Goal: Information Seeking & Learning: Learn about a topic

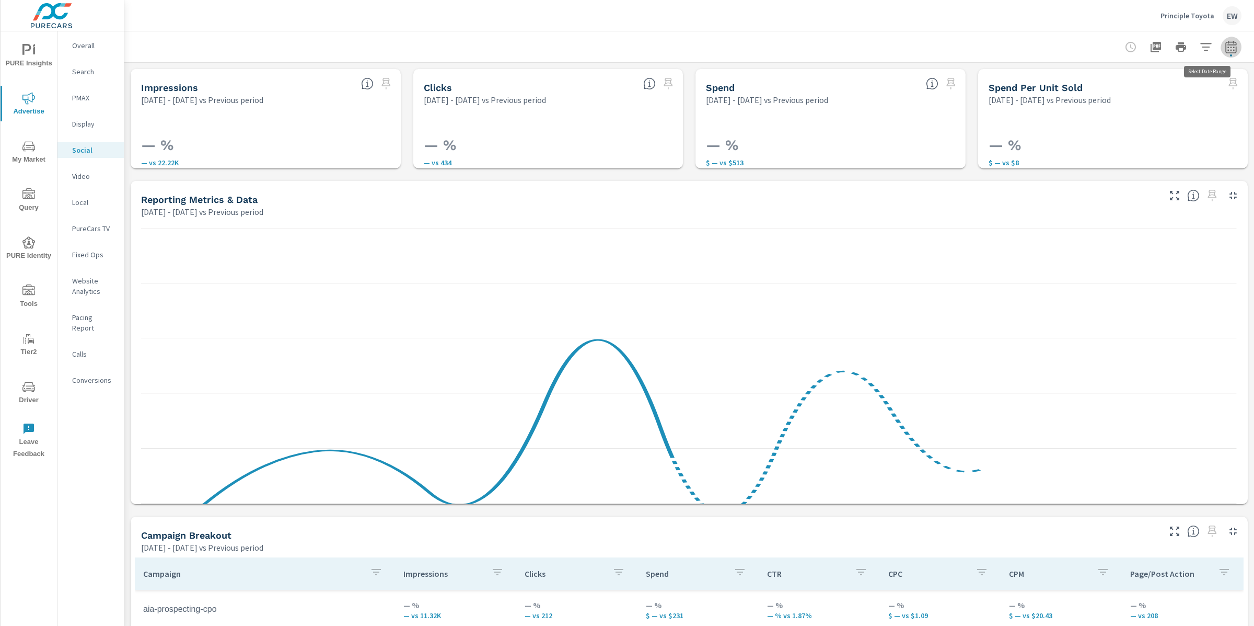
click at [1225, 52] on icon "button" at bounding box center [1231, 47] width 13 height 13
select select "Previous period"
click at [1170, 97] on select "Custom Yesterday Last week Last 7 days Last 14 days Last 30 days Last 45 days L…" at bounding box center [1137, 92] width 113 height 21
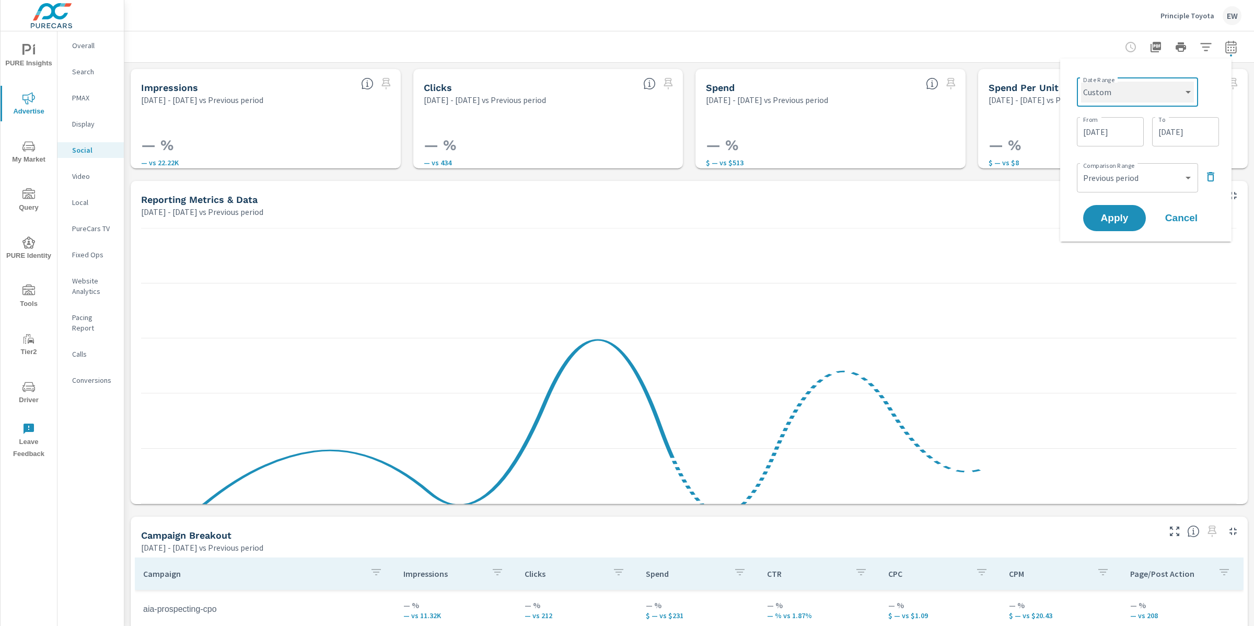
click at [1081, 82] on select "Custom Yesterday Last week Last 7 days Last 14 days Last 30 days Last 45 days L…" at bounding box center [1137, 92] width 113 height 21
select select "Last month"
click at [1107, 191] on button "Apply" at bounding box center [1114, 178] width 65 height 27
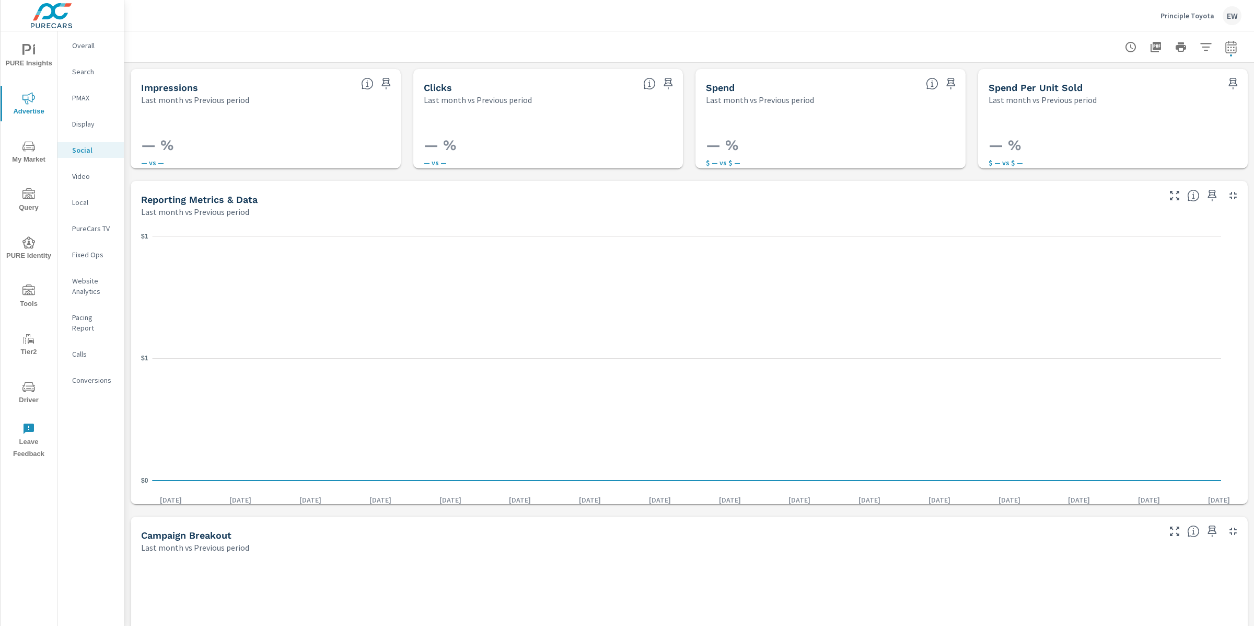
click at [89, 46] on p "Overall" at bounding box center [93, 45] width 43 height 10
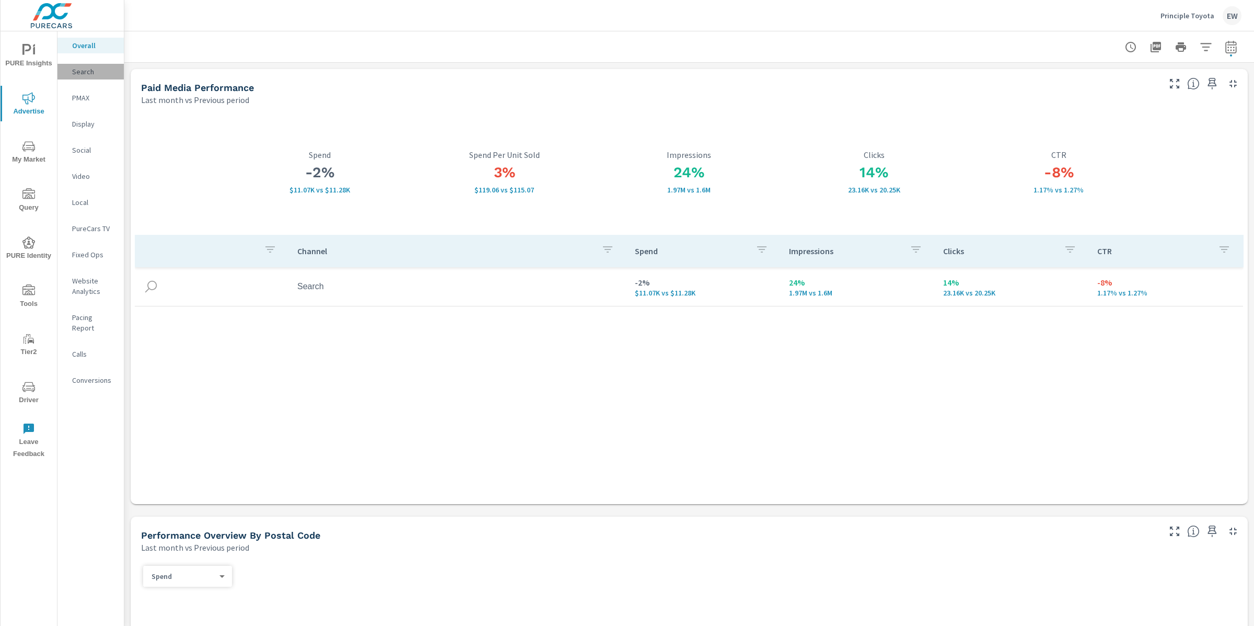
click at [87, 75] on p "Search" at bounding box center [93, 71] width 43 height 10
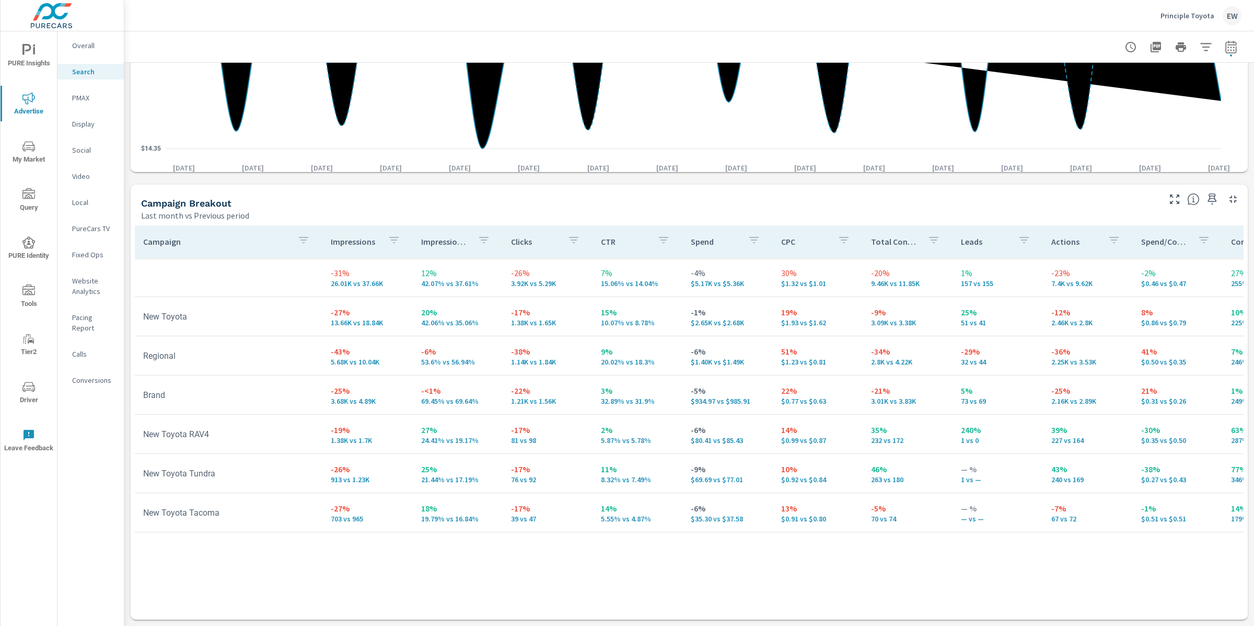
scroll to position [1216, 0]
drag, startPoint x: 811, startPoint y: 203, endPoint x: 786, endPoint y: 205, distance: 25.7
click at [786, 267] on p "30%" at bounding box center [817, 273] width 73 height 13
click at [989, 258] on td "1% 157 vs 155" at bounding box center [998, 277] width 90 height 38
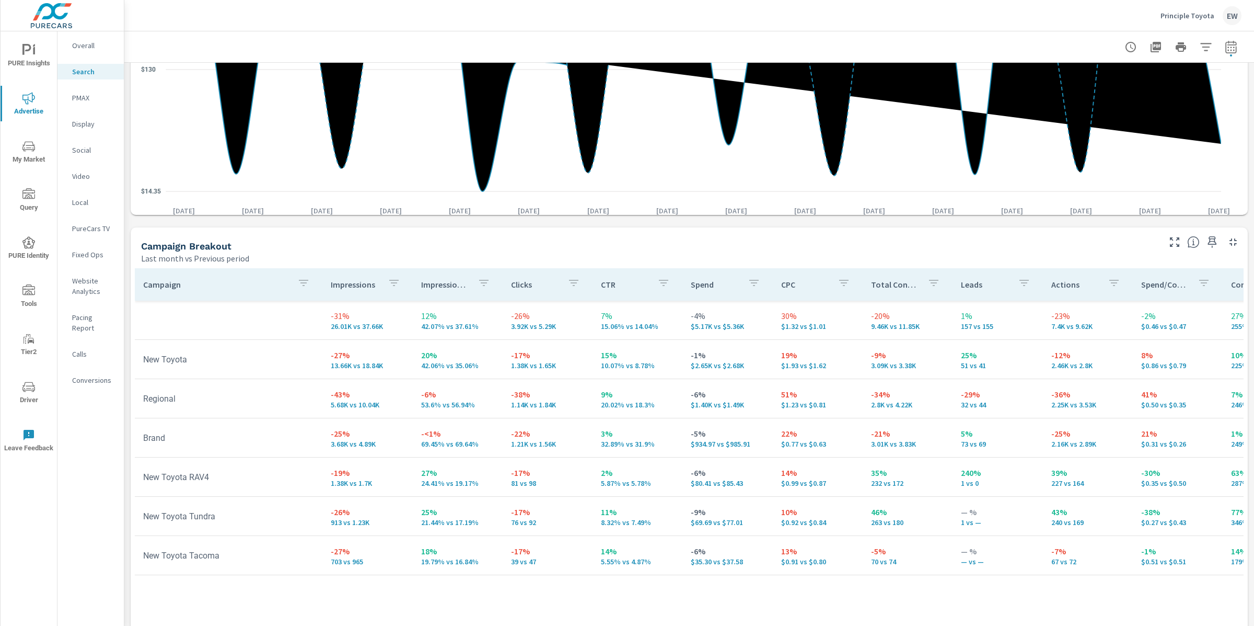
scroll to position [564, 0]
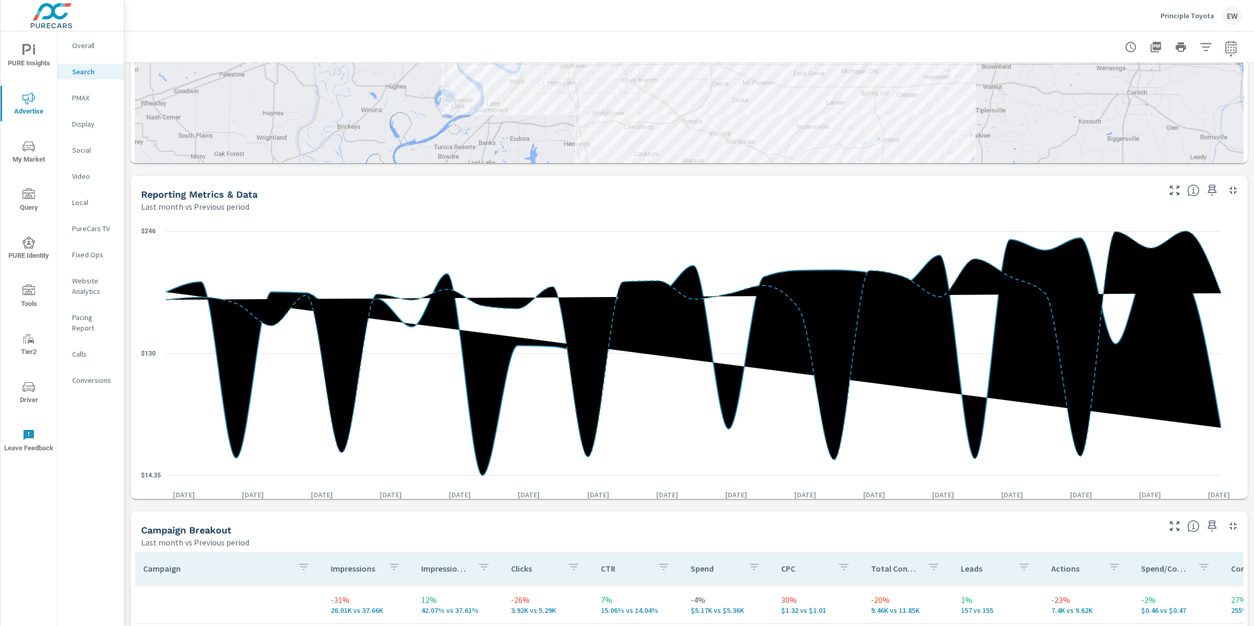
drag, startPoint x: 867, startPoint y: 153, endPoint x: 837, endPoint y: 267, distance: 117.8
click at [837, 268] on div at bounding box center [1168, 334] width 1004 height 564
click at [125, 162] on div "Impressions Last month vs Previous period -31% 26.01K vs 37.66K Clicks Last mon…" at bounding box center [689, 225] width 1130 height 1454
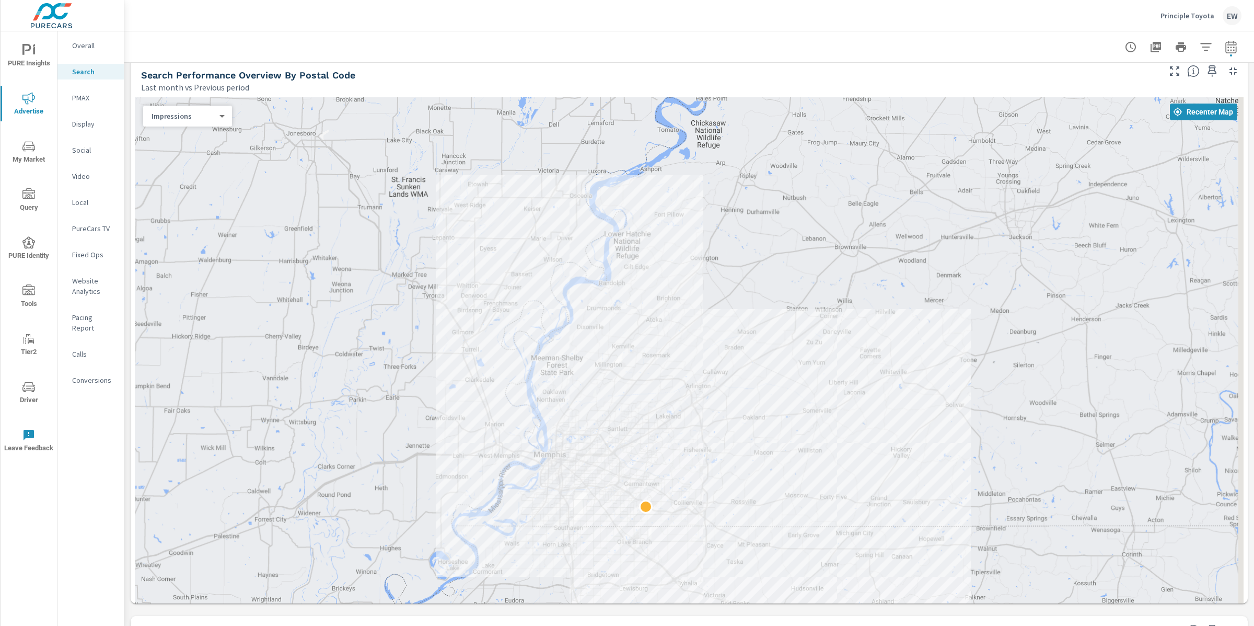
scroll to position [123, 0]
click at [175, 147] on body "PURE Insights Advertise My Market Query PURE Identity Tools Tier2 Driver Leave …" at bounding box center [627, 313] width 1254 height 626
click at [128, 124] on div at bounding box center [627, 313] width 1254 height 626
click at [92, 48] on p "Overall" at bounding box center [93, 45] width 43 height 10
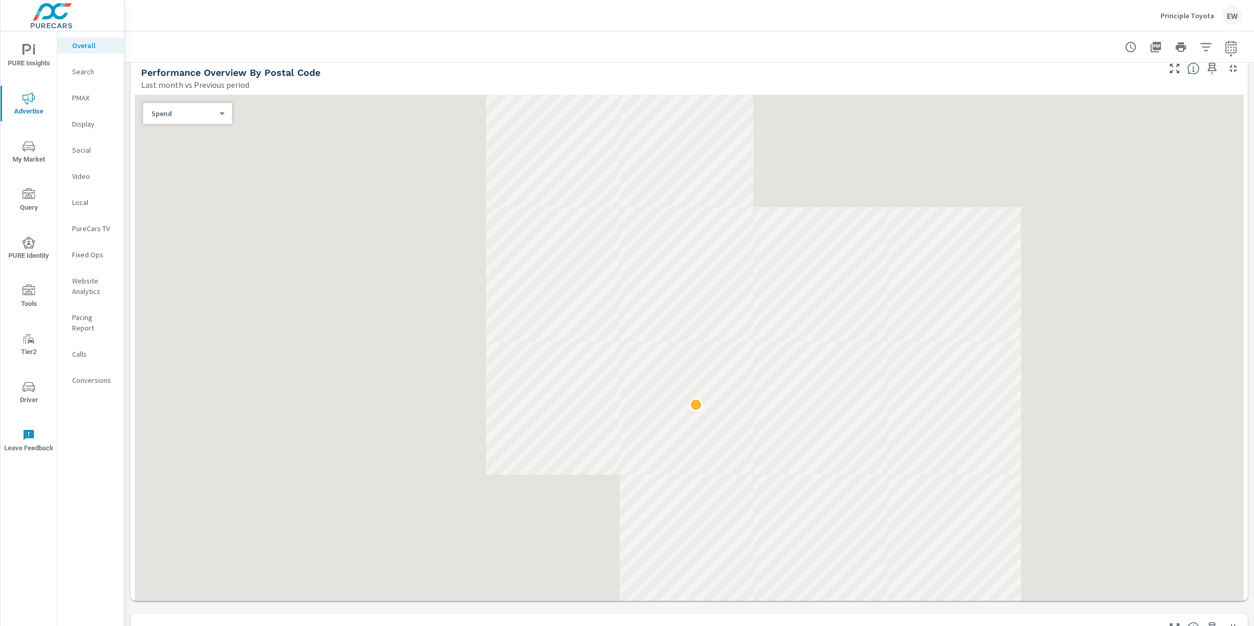
scroll to position [466, 0]
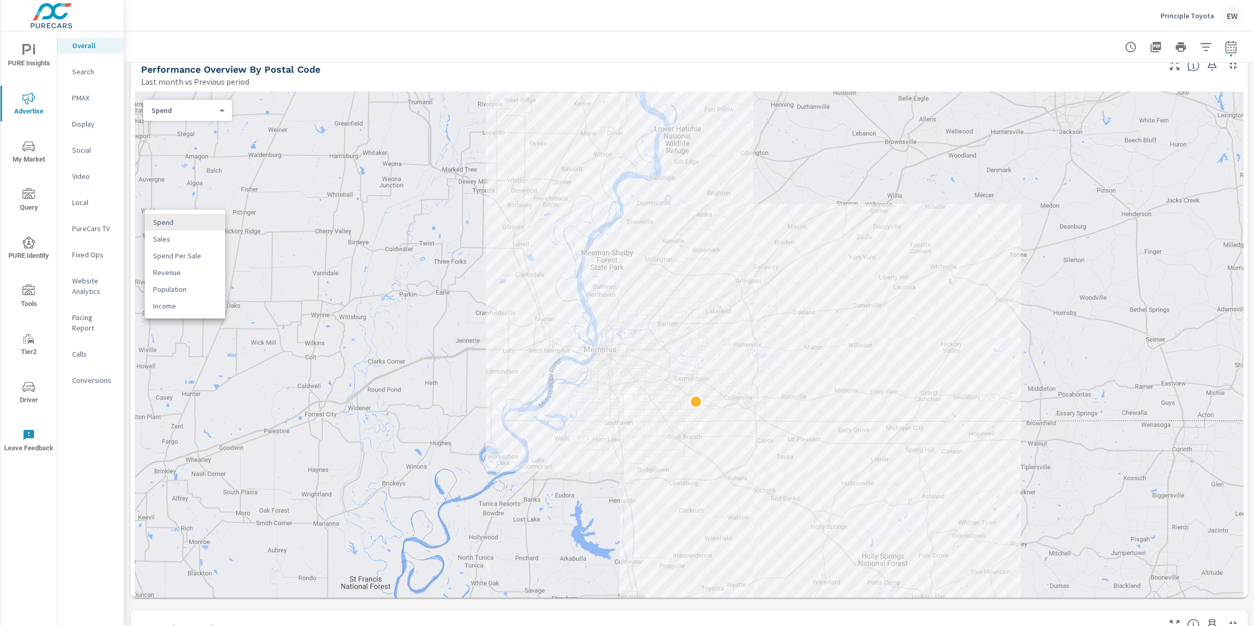
click at [184, 223] on body "PURE Insights Advertise My Market Query PURE Identity Tools Tier2 Driver Leave …" at bounding box center [627, 313] width 1254 height 626
click at [172, 243] on li "Sales" at bounding box center [185, 238] width 80 height 17
click at [125, 221] on div "Paid Media Performance Last month vs Previous period -2% $11.07K vs $11.28K Spe…" at bounding box center [689, 547] width 1130 height 1901
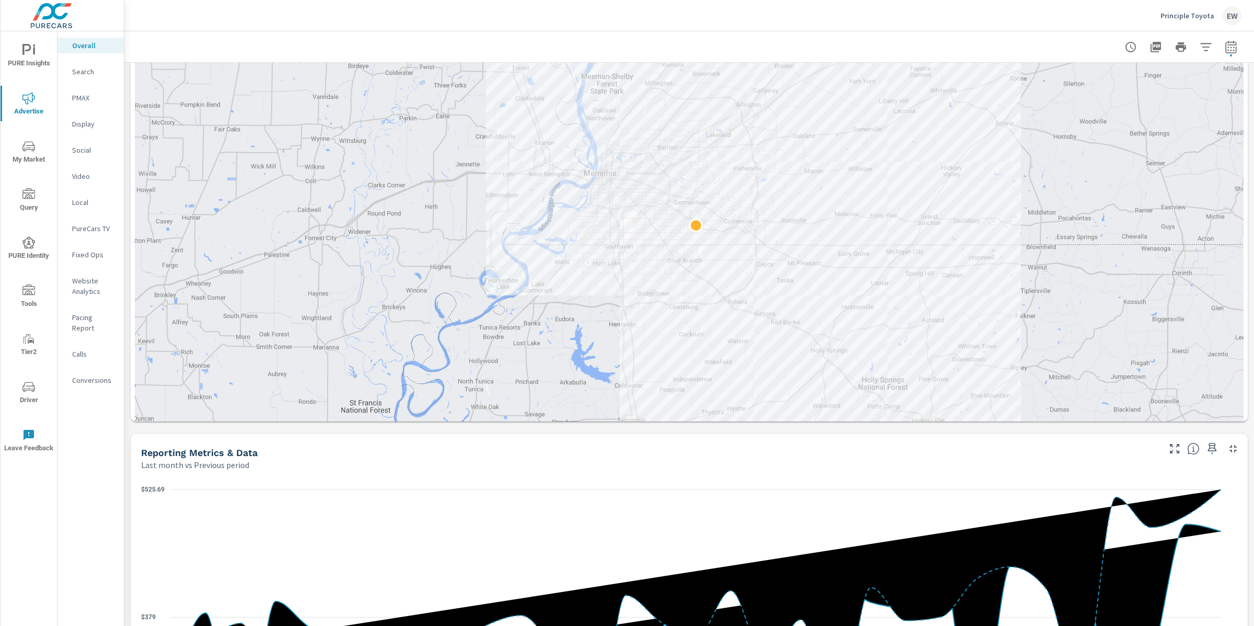
scroll to position [653, 0]
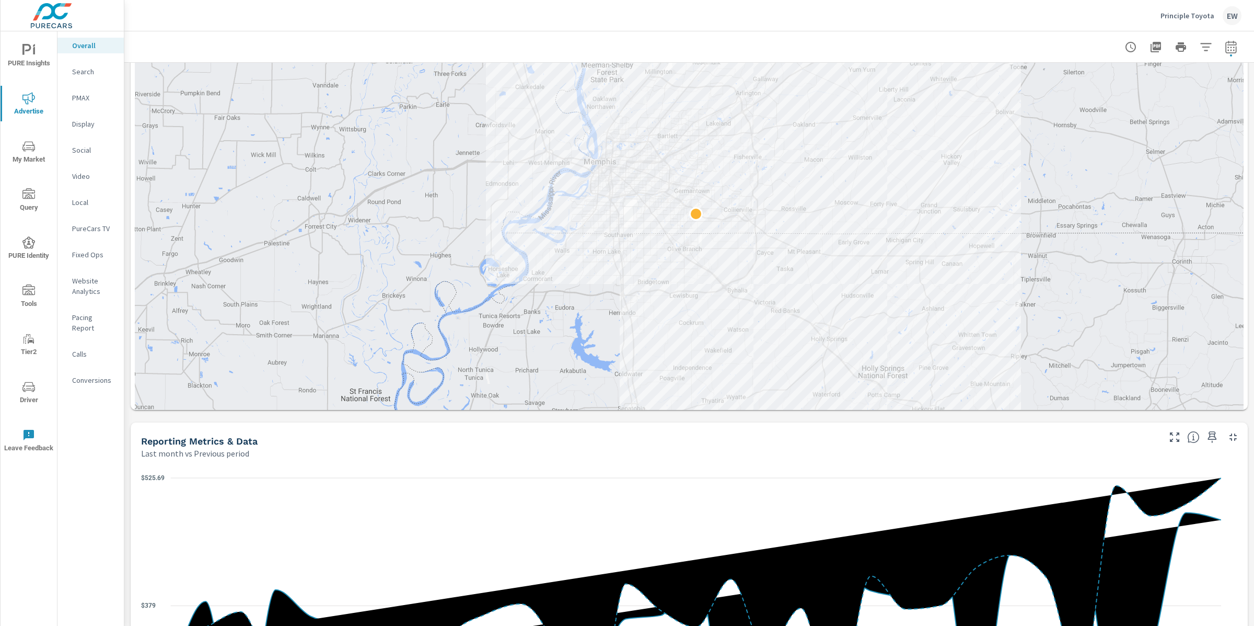
click at [80, 74] on p "Search" at bounding box center [93, 71] width 43 height 10
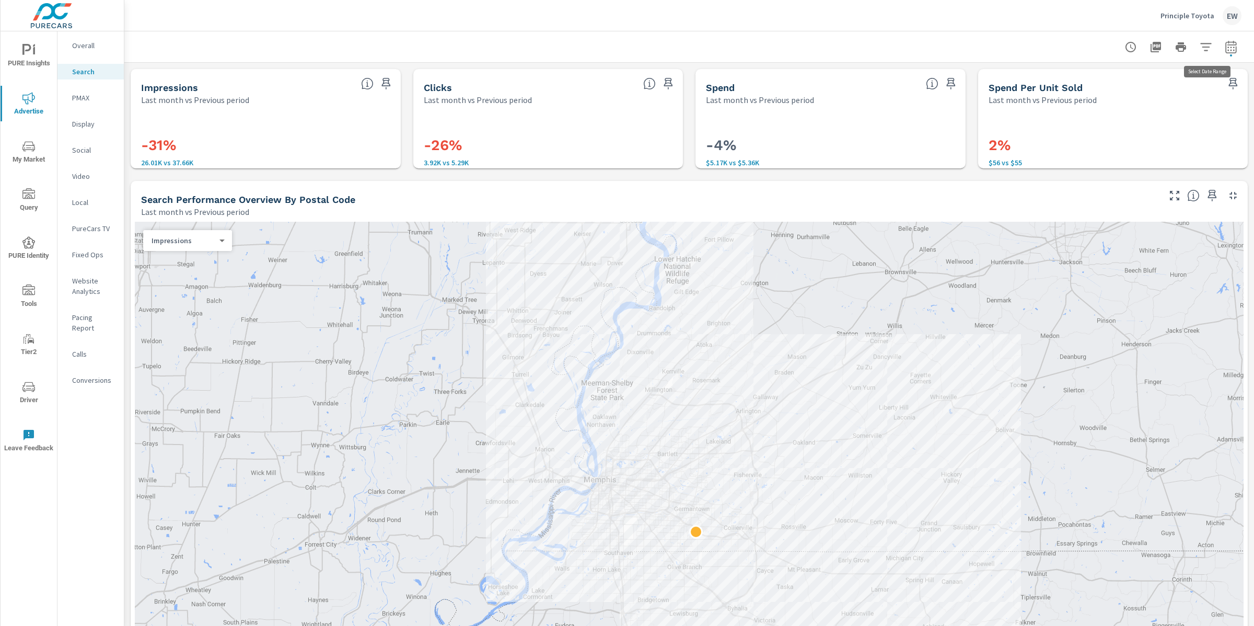
click at [1225, 49] on icon "button" at bounding box center [1231, 47] width 13 height 13
select select "Last month"
select select "Previous period"
click at [1206, 141] on icon "button" at bounding box center [1207, 137] width 13 height 13
click at [1110, 152] on span "Apply" at bounding box center [1114, 149] width 43 height 10
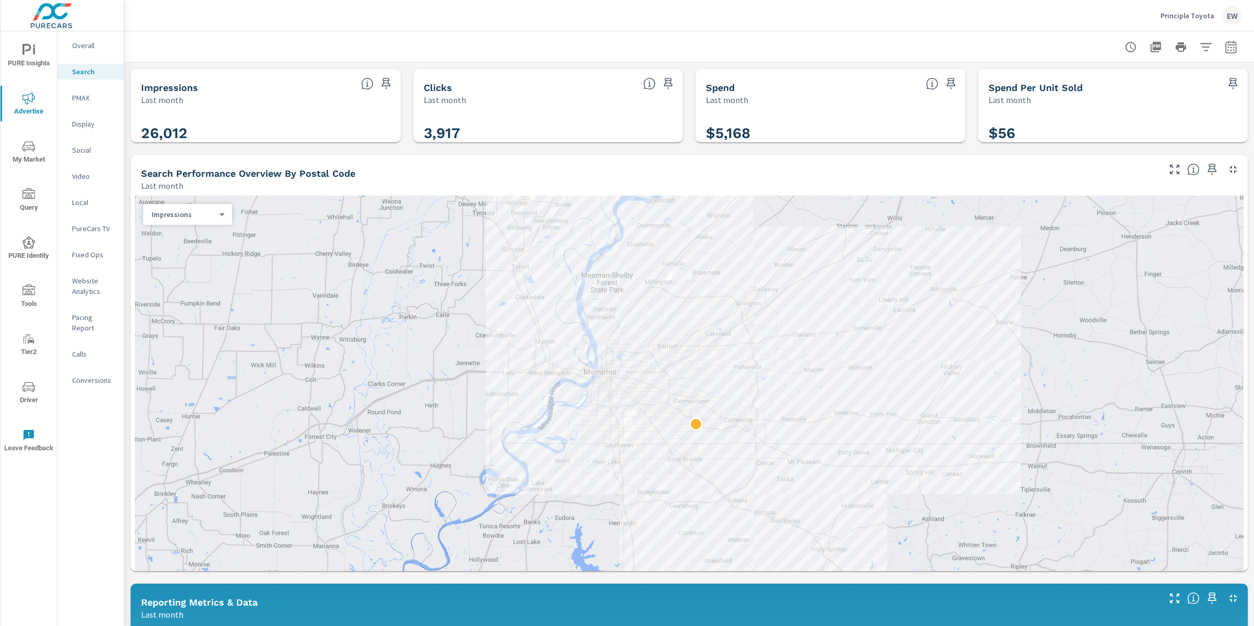
click at [127, 168] on div "Impressions Last month 26,012 Clicks Last month 3,917 Spend Last month $5,168 S…" at bounding box center [689, 620] width 1130 height 1114
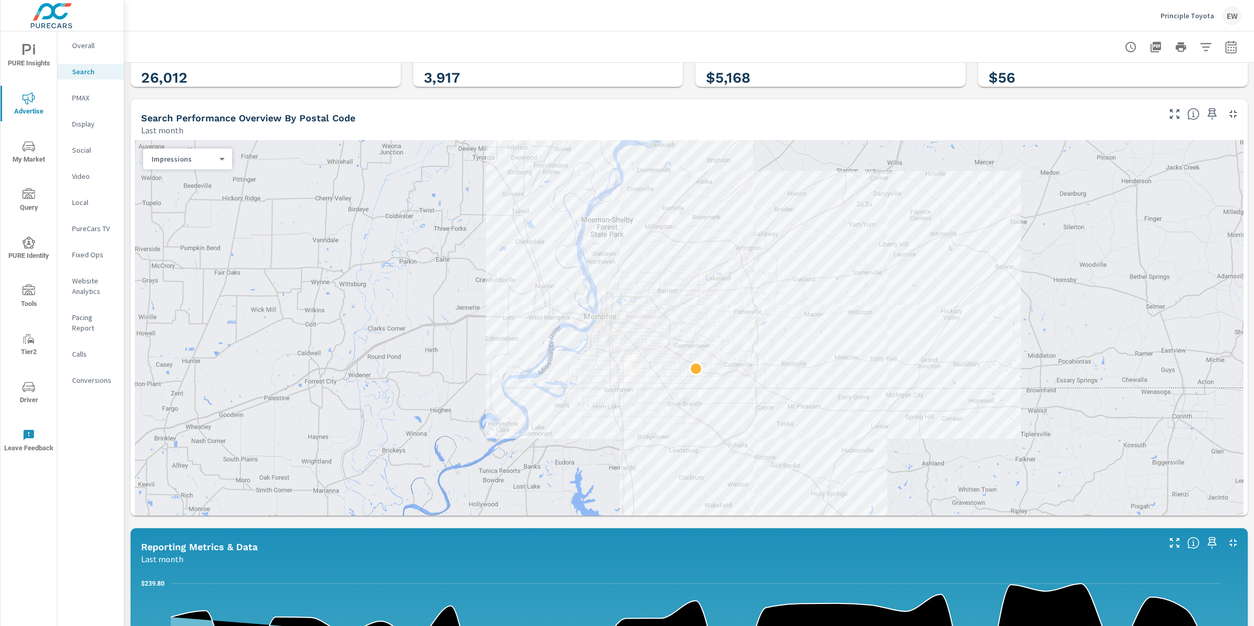
scroll to position [55, 0]
click at [171, 182] on body "PURE Insights Advertise My Market Query PURE Identity Tools Tier2 Driver Leave …" at bounding box center [627, 313] width 1254 height 626
click at [170, 200] on li "Clicks" at bounding box center [185, 197] width 80 height 17
click at [128, 178] on div "Impressions Last month 26,012 Clicks Last month 3,917 Spend Last month $5,168 S…" at bounding box center [689, 565] width 1130 height 1114
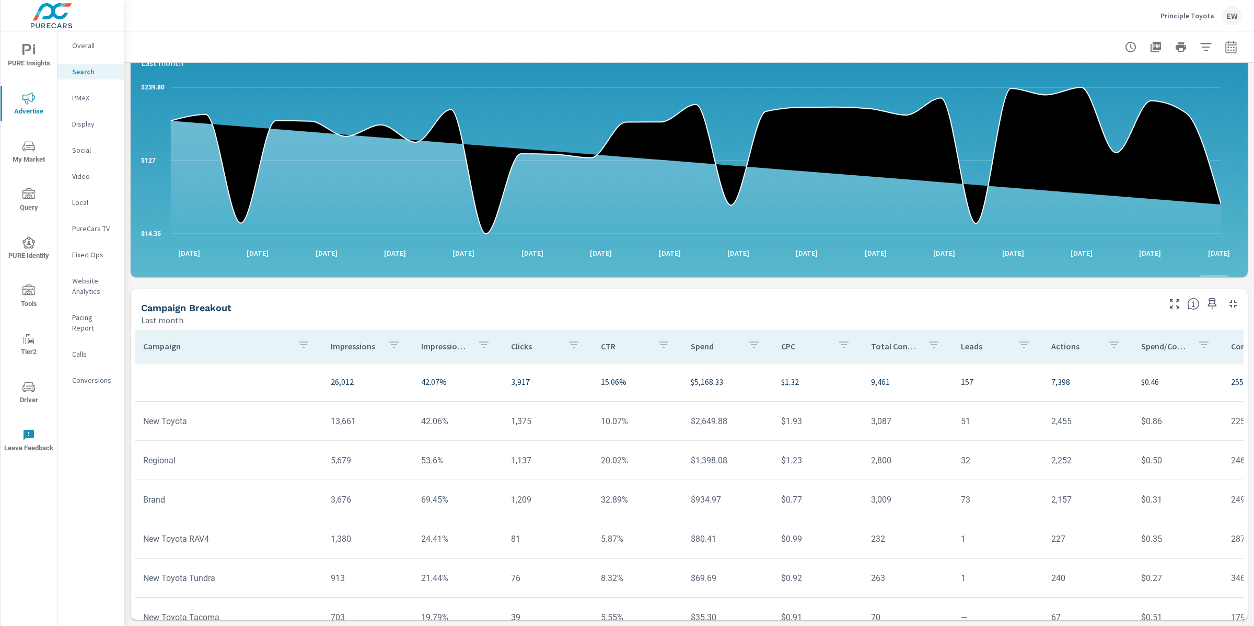
scroll to position [829, 0]
click at [438, 408] on td "42.06%" at bounding box center [458, 421] width 90 height 27
click at [33, 50] on span "PURE Insights" at bounding box center [29, 57] width 50 height 26
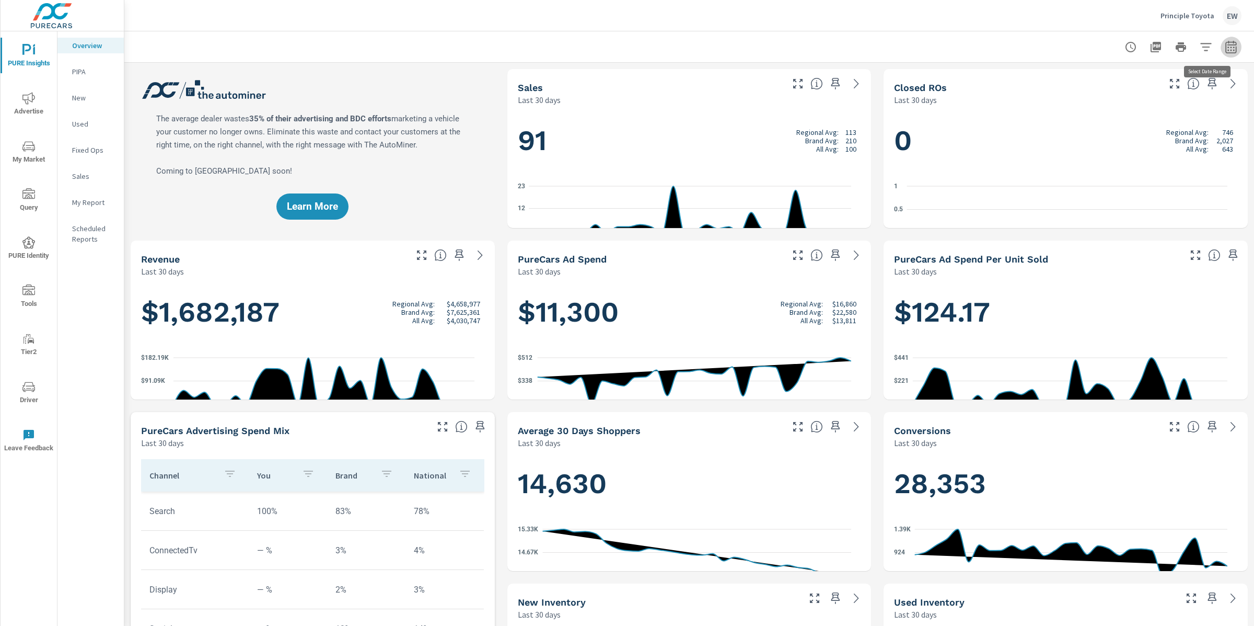
click at [1225, 49] on icon "button" at bounding box center [1231, 47] width 13 height 13
click at [1135, 98] on select "Custom Yesterday Last week Last 7 days Last 14 days Last 30 days Last 45 days L…" at bounding box center [1138, 92] width 105 height 21
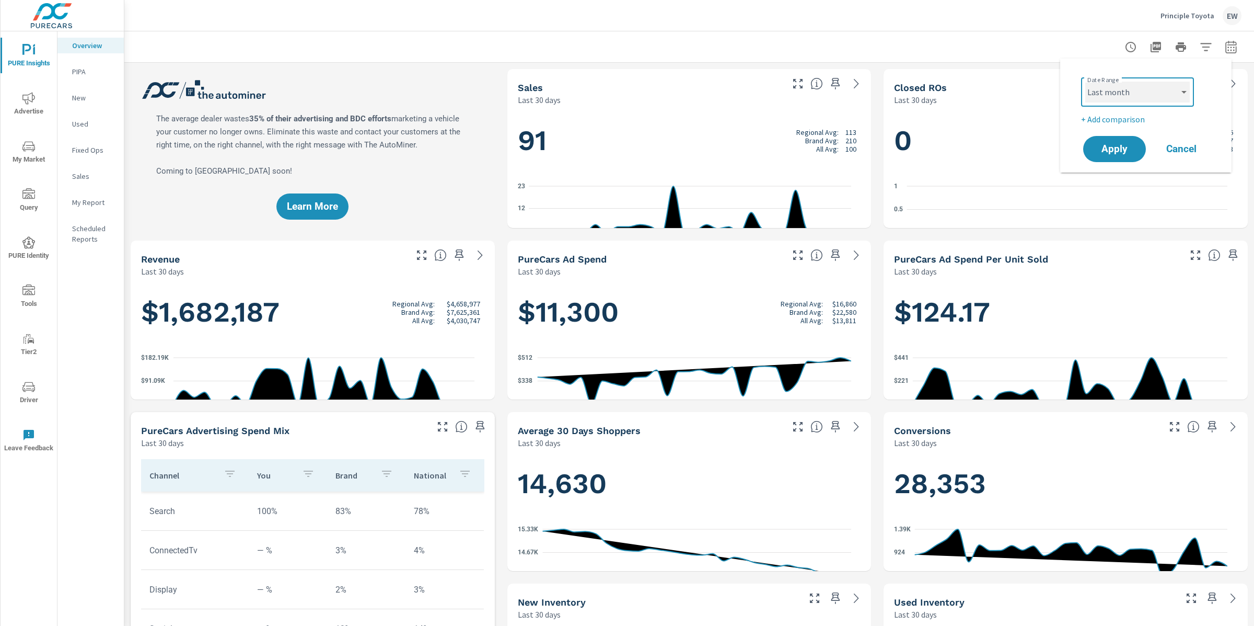
click at [1086, 82] on select "Custom Yesterday Last week Last 7 days Last 14 days Last 30 days Last 45 days L…" at bounding box center [1138, 92] width 105 height 21
select select "Last month"
click at [1124, 151] on span "Apply" at bounding box center [1114, 149] width 43 height 10
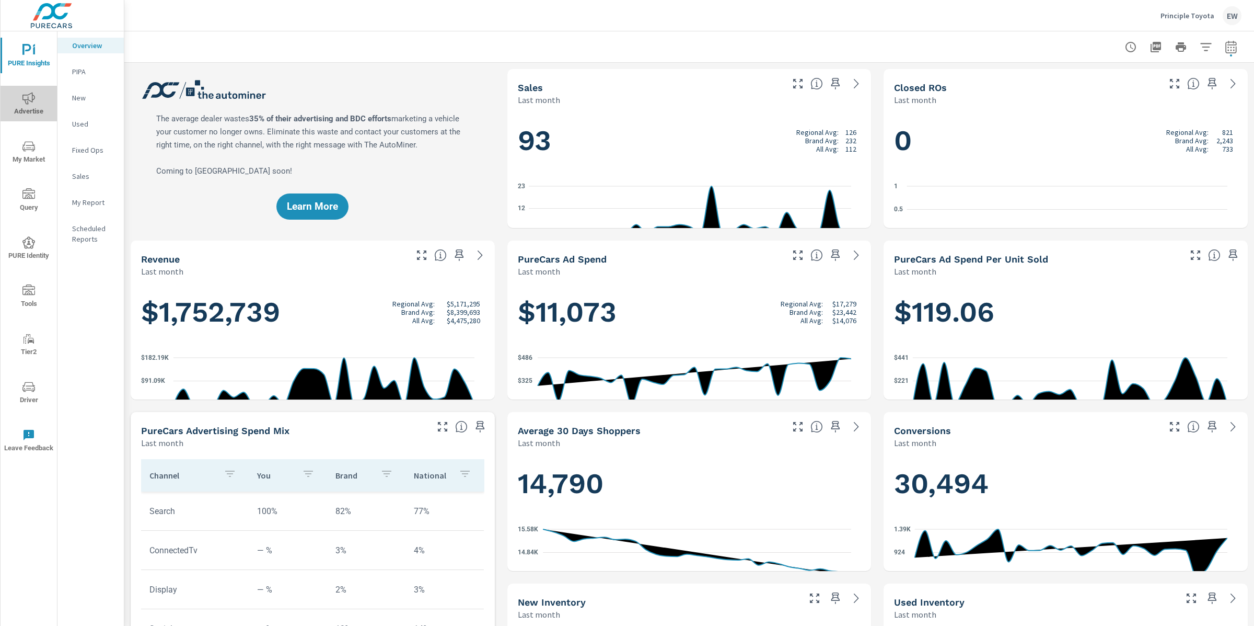
click at [31, 98] on icon "nav menu" at bounding box center [28, 98] width 13 height 13
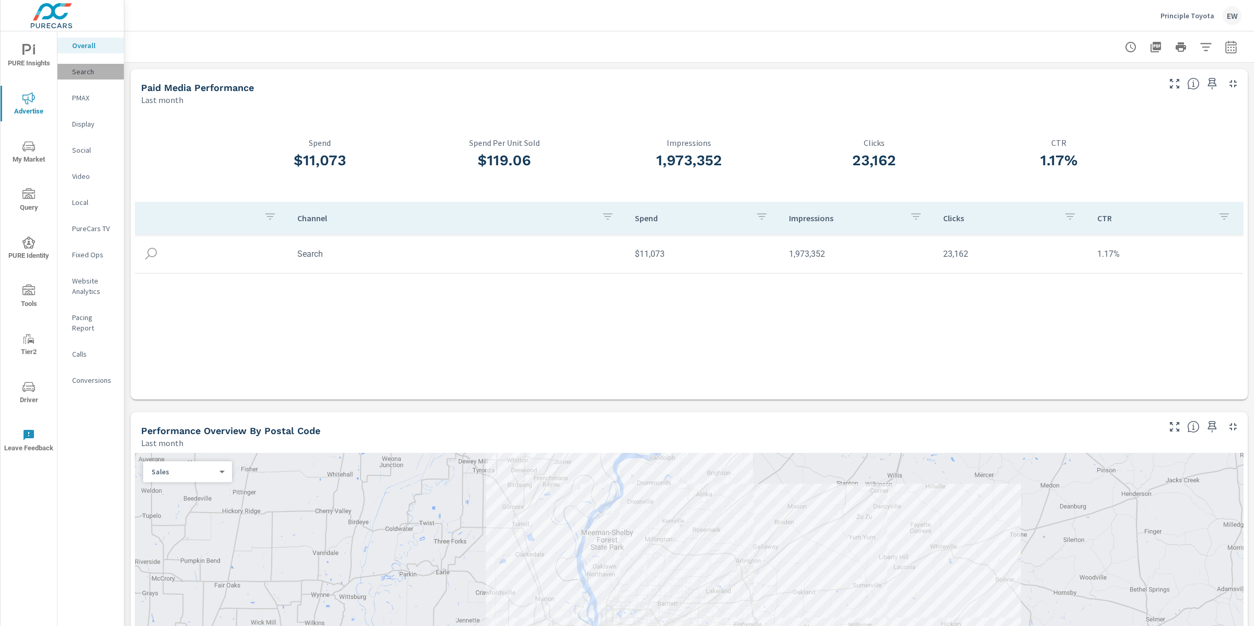
click at [82, 77] on p "Search" at bounding box center [93, 71] width 43 height 10
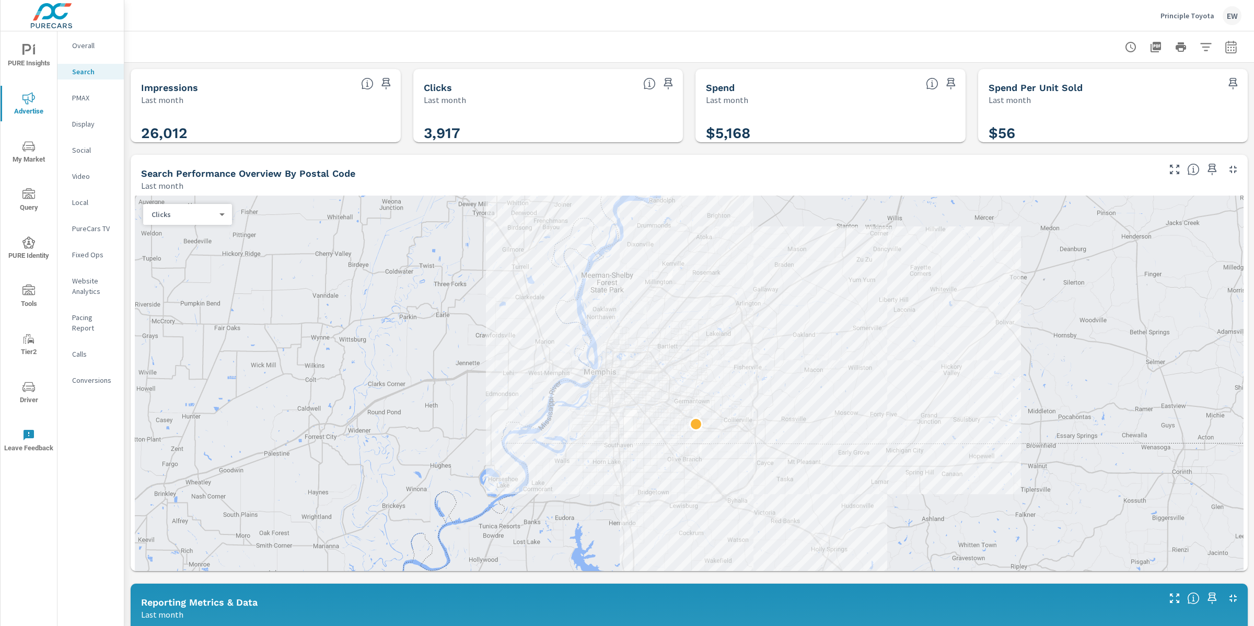
click at [129, 156] on div "Impressions Last month 26,012 Clicks Last month 3,917 Spend Last month $5,168 S…" at bounding box center [689, 620] width 1130 height 1114
click at [130, 169] on div "Impressions Last month 26,012 Clicks Last month 3,917 Spend Last month $5,168 S…" at bounding box center [689, 620] width 1130 height 1114
click at [129, 172] on div "Impressions Last month 26,012 Clicks Last month 3,917 Spend Last month $5,168 S…" at bounding box center [689, 620] width 1130 height 1114
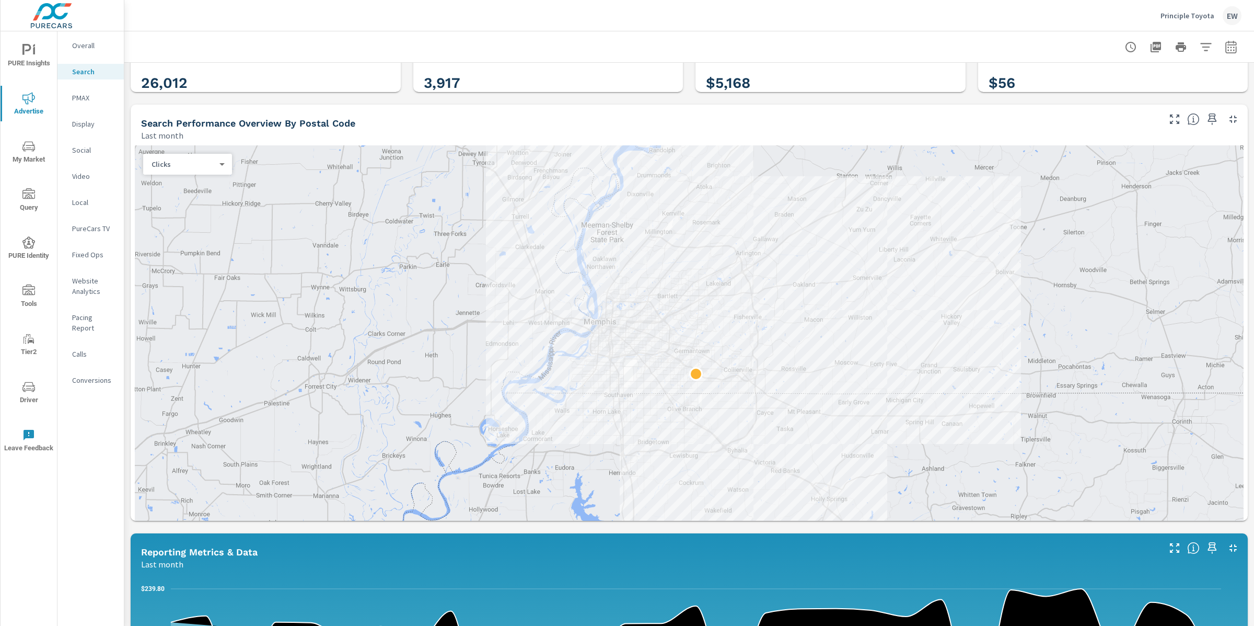
scroll to position [105, 0]
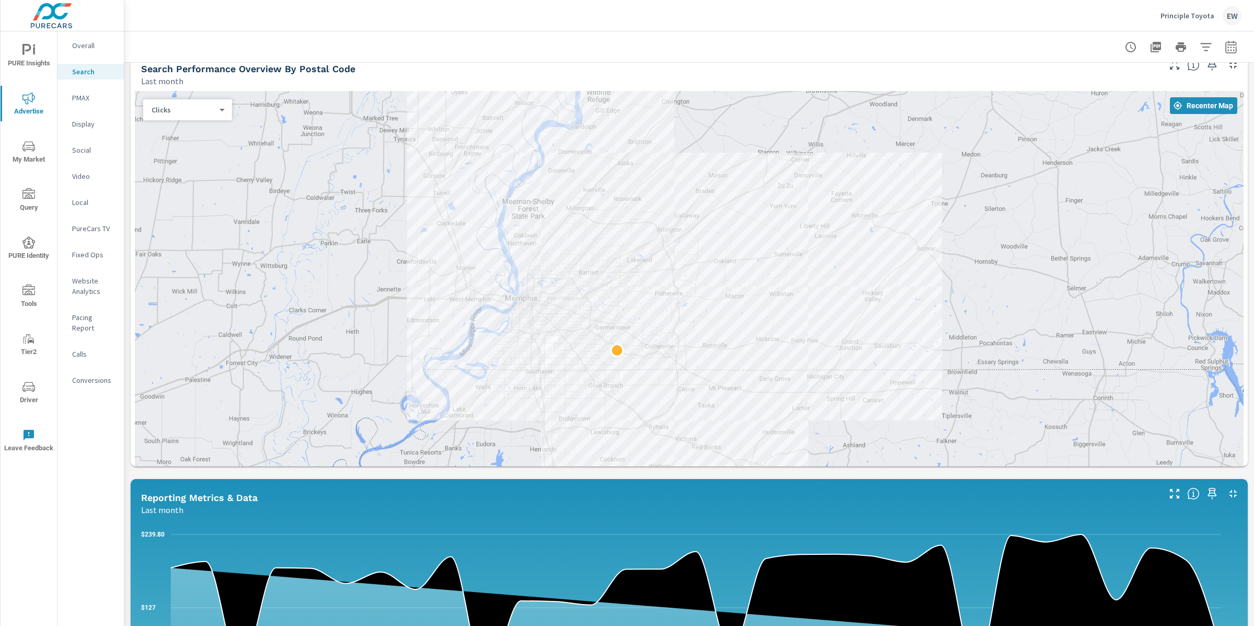
drag, startPoint x: 579, startPoint y: 427, endPoint x: 498, endPoint y: 459, distance: 87.1
click at [498, 459] on div at bounding box center [689, 312] width 1109 height 443
click at [167, 135] on body "PURE Insights Advertise My Market Query PURE Identity Tools Tier2 Driver Leave …" at bounding box center [627, 313] width 1254 height 626
click at [175, 111] on li "Impressions" at bounding box center [185, 111] width 80 height 17
click at [175, 120] on div "Impressions 0 ​" at bounding box center [187, 109] width 89 height 21
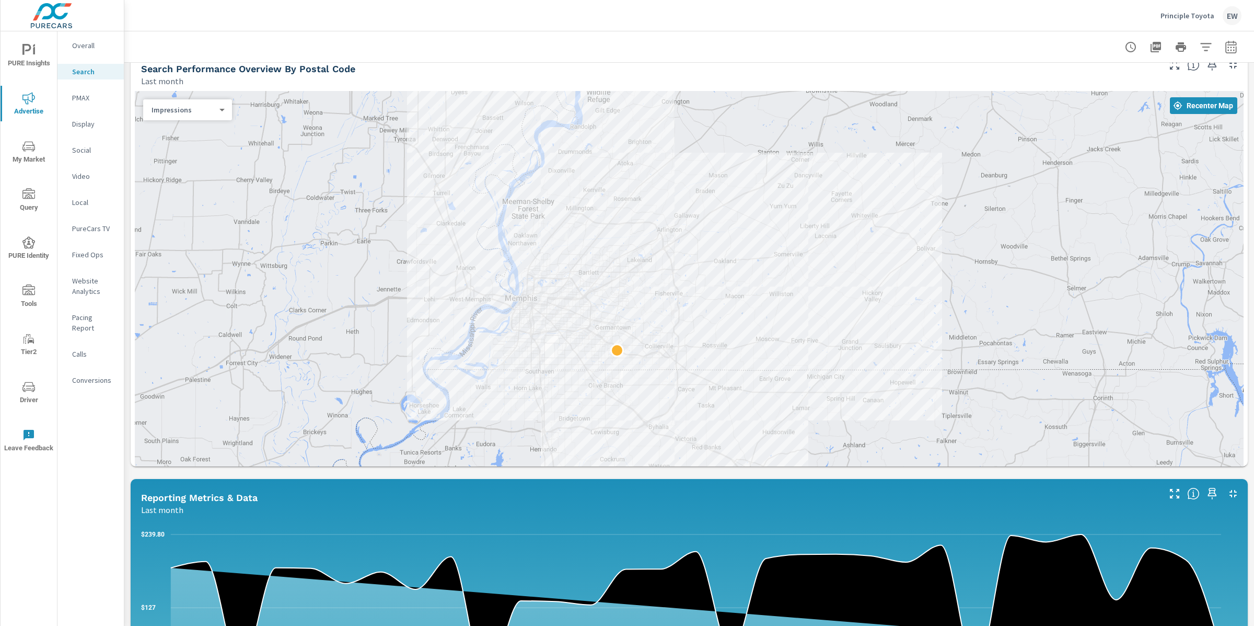
click at [187, 134] on body "PURE Insights Advertise My Market Query PURE Identity Tools Tier2 Driver Leave …" at bounding box center [627, 313] width 1254 height 626
click at [170, 156] on li "Clicks" at bounding box center [185, 148] width 80 height 17
click at [127, 318] on div "Impressions Last month 26,012 Clicks Last month 3,917 Spend Last month $5,168 S…" at bounding box center [689, 515] width 1130 height 1114
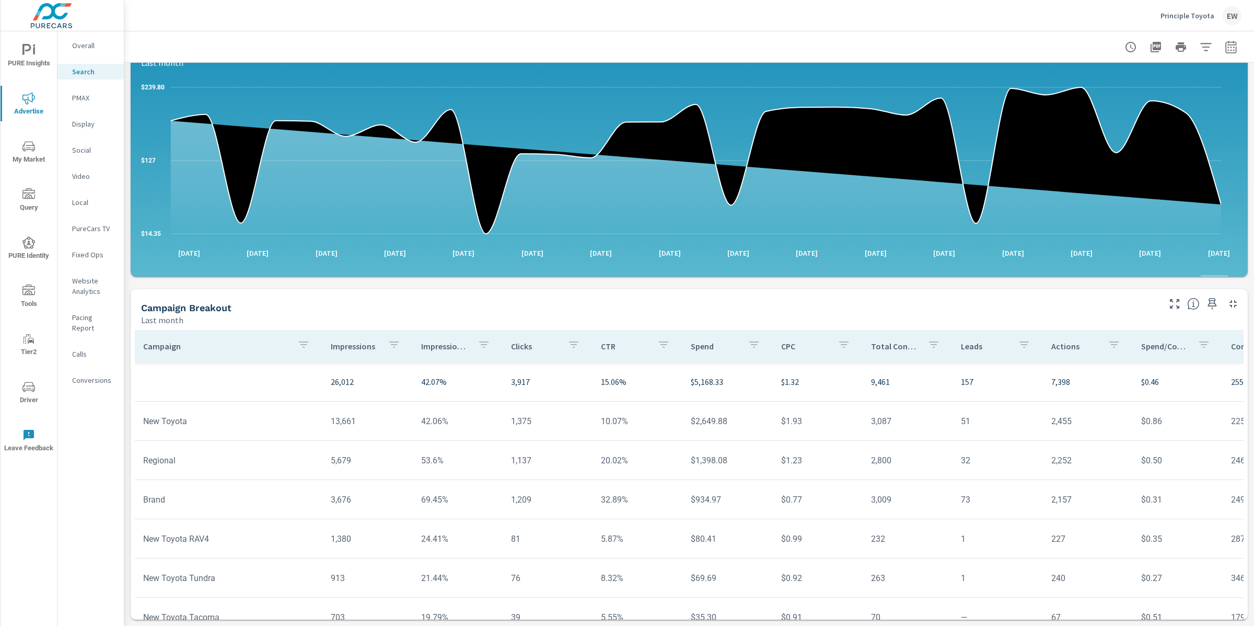
scroll to position [829, 0]
click at [88, 102] on p "PMAX" at bounding box center [93, 98] width 43 height 10
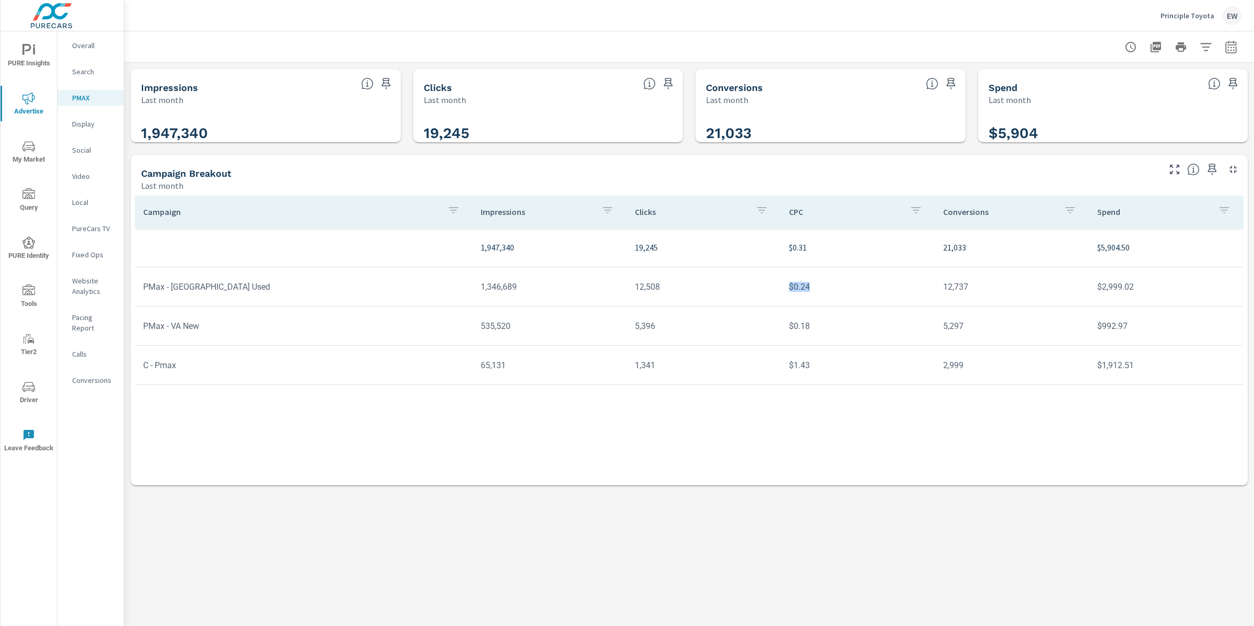
drag, startPoint x: 820, startPoint y: 313, endPoint x: 783, endPoint y: 318, distance: 36.4
click at [783, 300] on td "$0.24" at bounding box center [858, 286] width 154 height 27
drag, startPoint x: 814, startPoint y: 354, endPoint x: 787, endPoint y: 360, distance: 28.3
click at [787, 339] on td "$0.18" at bounding box center [858, 326] width 154 height 27
drag, startPoint x: 144, startPoint y: 311, endPoint x: 226, endPoint y: 312, distance: 82.6
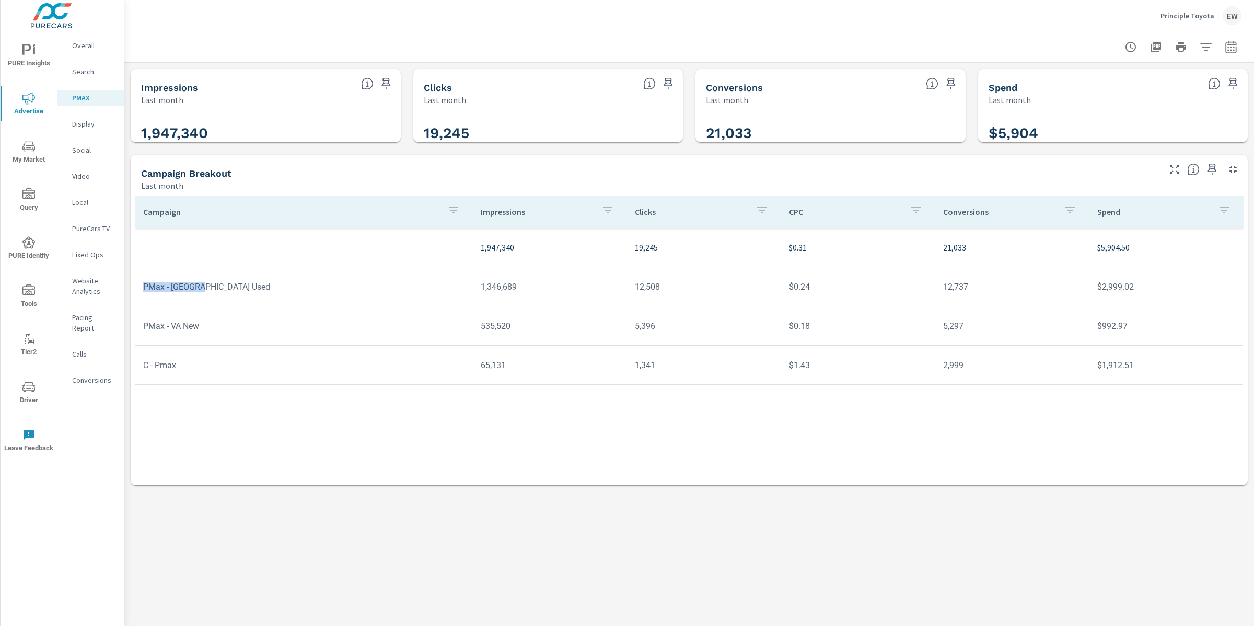
click at [226, 300] on td "PMax - VA Used" at bounding box center [304, 286] width 338 height 27
drag, startPoint x: 145, startPoint y: 354, endPoint x: 222, endPoint y: 353, distance: 76.3
click at [222, 339] on td "PMax - VA New" at bounding box center [304, 326] width 338 height 27
drag, startPoint x: 1136, startPoint y: 350, endPoint x: 1095, endPoint y: 353, distance: 40.3
click at [1095, 339] on td "$992.97" at bounding box center [1166, 326] width 154 height 27
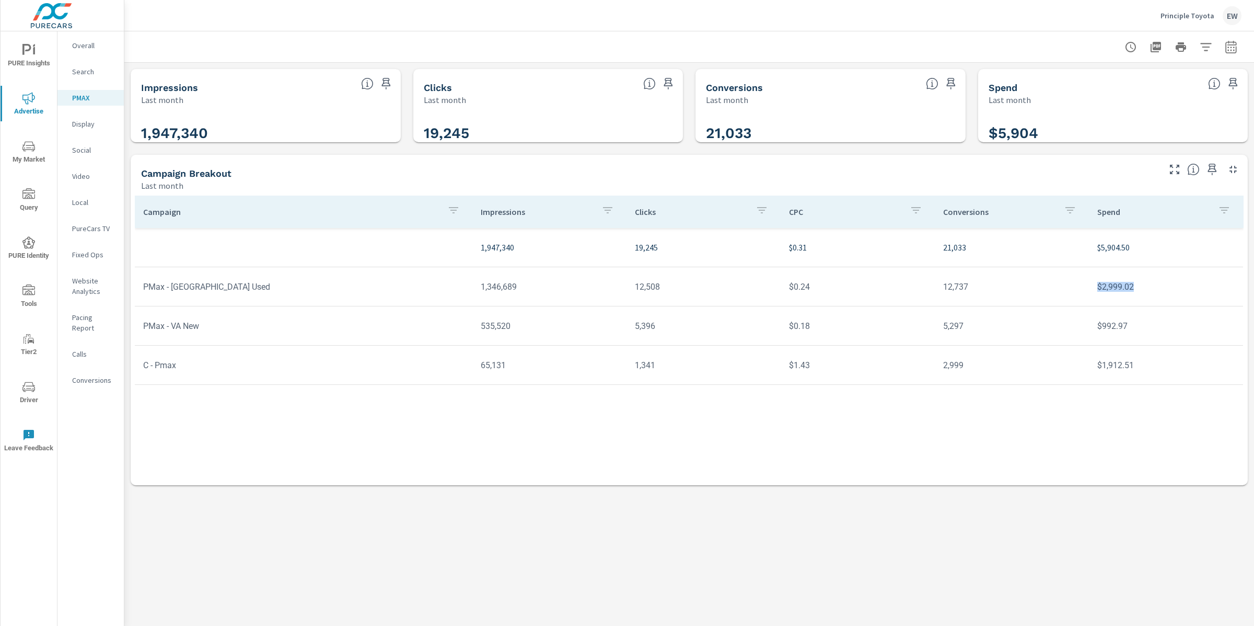
drag, startPoint x: 1144, startPoint y: 310, endPoint x: 1092, endPoint y: 316, distance: 52.1
click at [1092, 300] on td "$2,999.02" at bounding box center [1166, 286] width 154 height 27
click at [1074, 378] on td "2,999" at bounding box center [1012, 365] width 154 height 27
click at [87, 49] on p "Overall" at bounding box center [93, 45] width 43 height 10
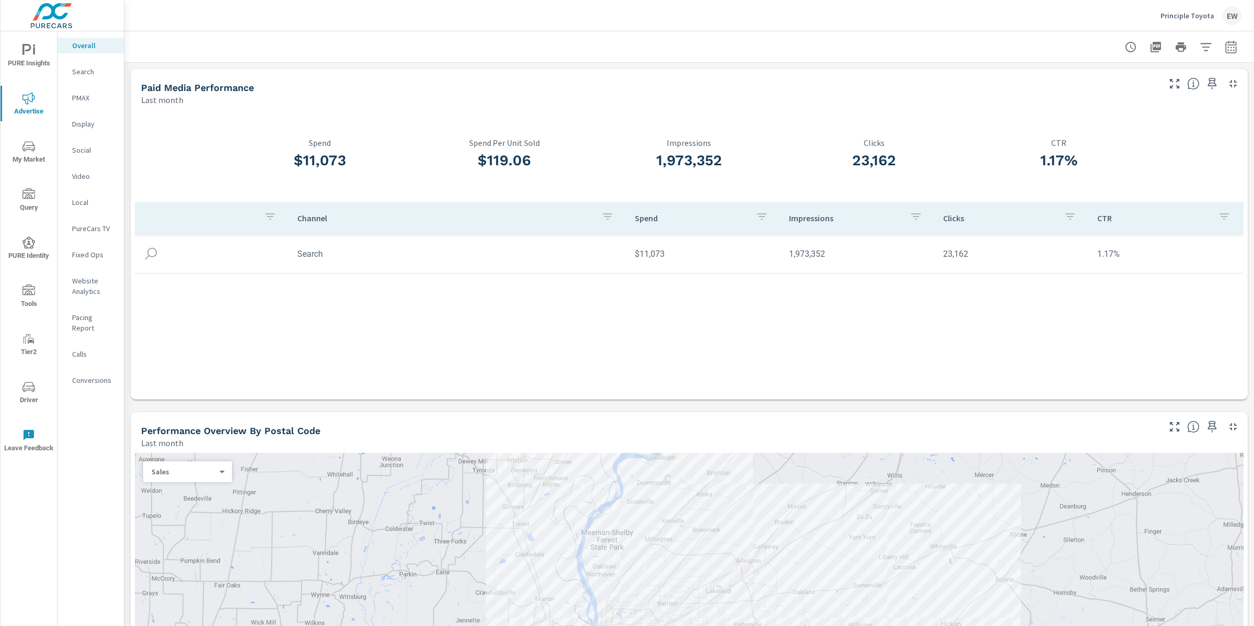
click at [30, 51] on span "PURE Insights" at bounding box center [29, 57] width 50 height 26
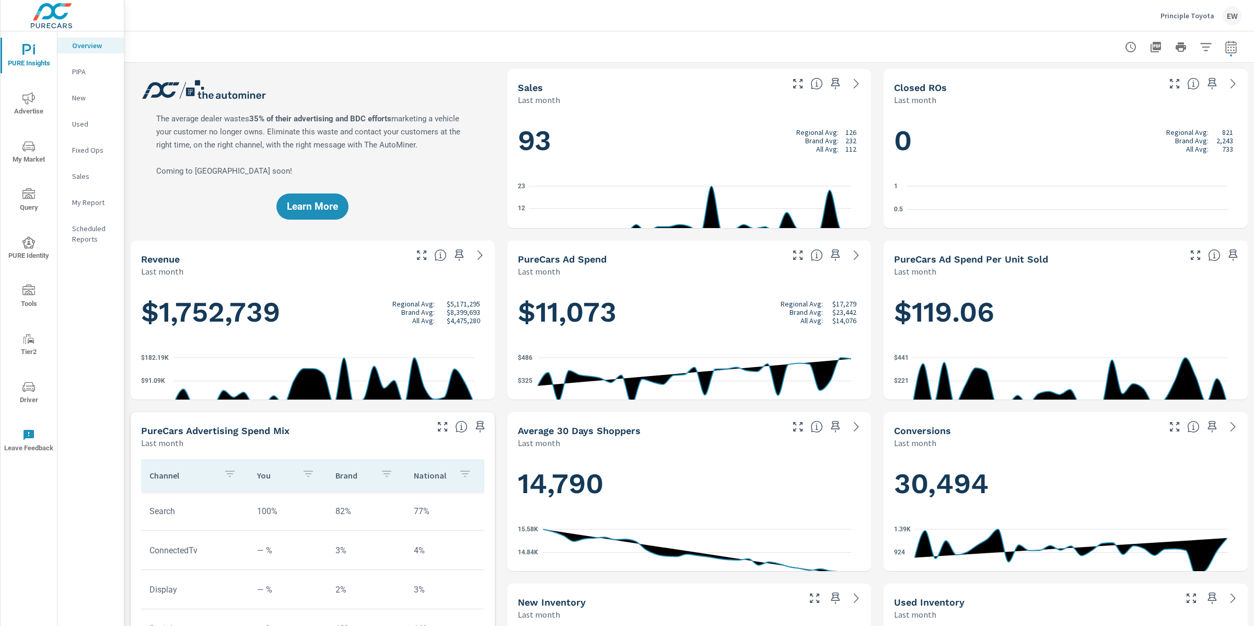
click at [1225, 47] on icon "button" at bounding box center [1231, 47] width 13 height 13
select select "Last month"
click at [1116, 122] on p "+ Add comparison" at bounding box center [1148, 119] width 134 height 13
click at [1113, 146] on select "Custom Previous period Previous month Previous year" at bounding box center [1138, 138] width 105 height 21
click at [1086, 130] on select "Custom Previous period Previous month Previous year" at bounding box center [1138, 138] width 105 height 21
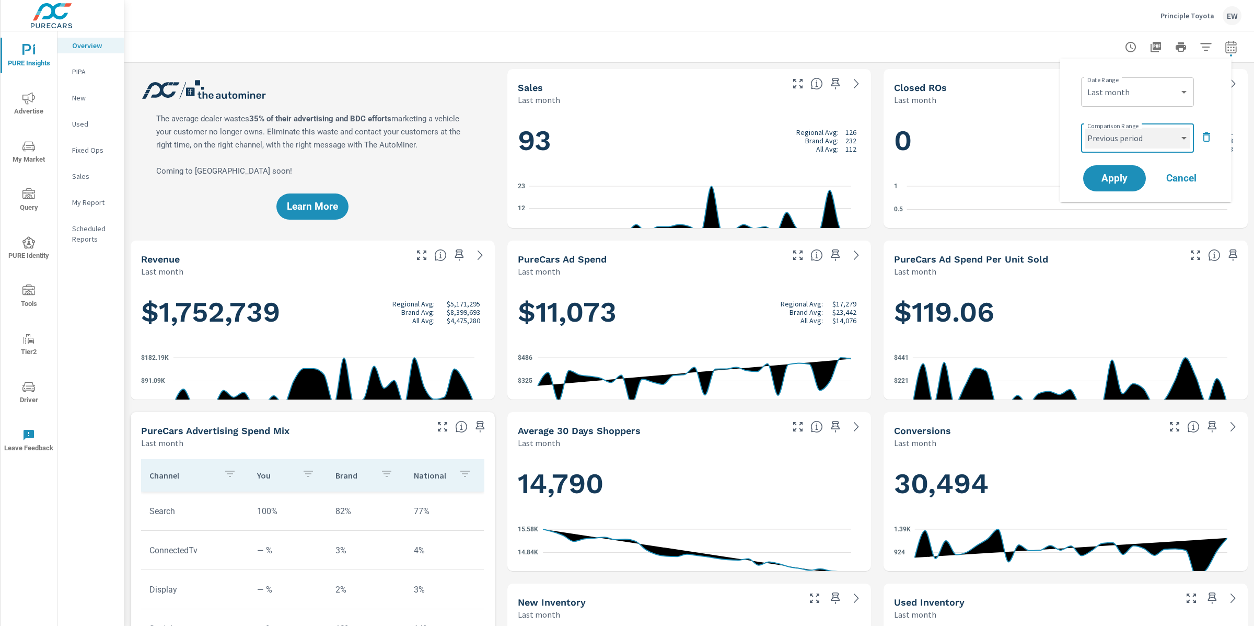
select select "Previous year"
click at [1114, 182] on span "Apply" at bounding box center [1114, 179] width 43 height 10
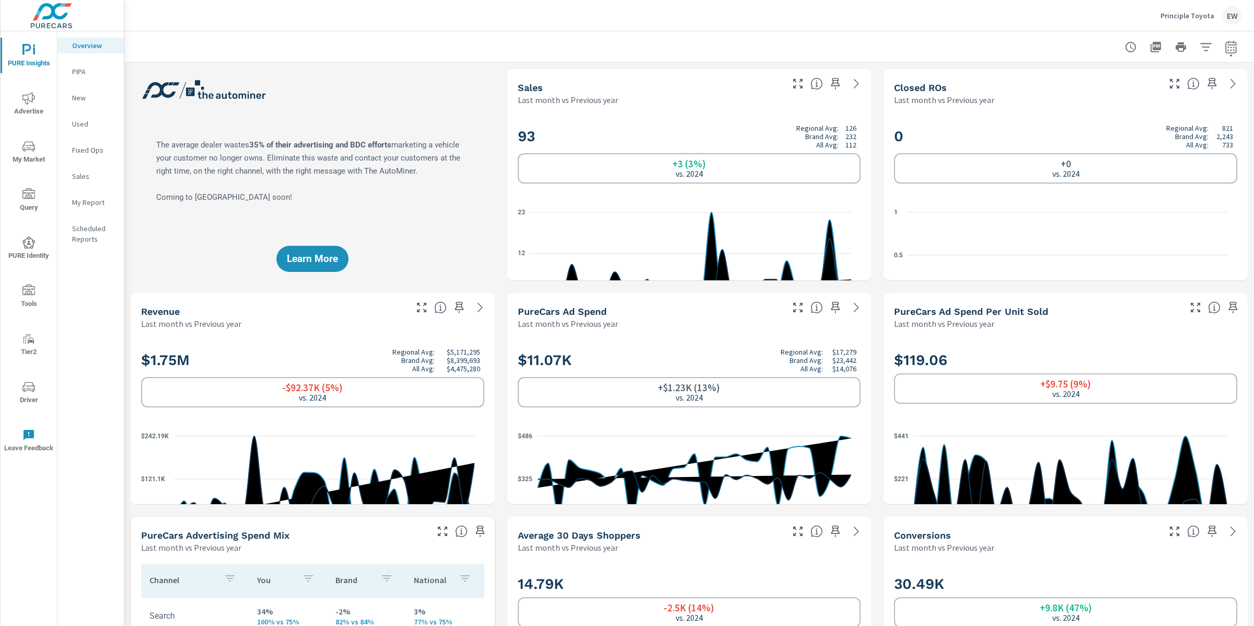
click at [471, 13] on div "Principle Toyota EW" at bounding box center [689, 15] width 1105 height 31
click at [1225, 45] on icon "button" at bounding box center [1231, 47] width 13 height 13
select select "Last month"
select select "Previous year"
click at [1122, 101] on select "Custom Yesterday Last week Last 7 days Last 14 days Last 30 days Last 45 days L…" at bounding box center [1138, 92] width 105 height 21
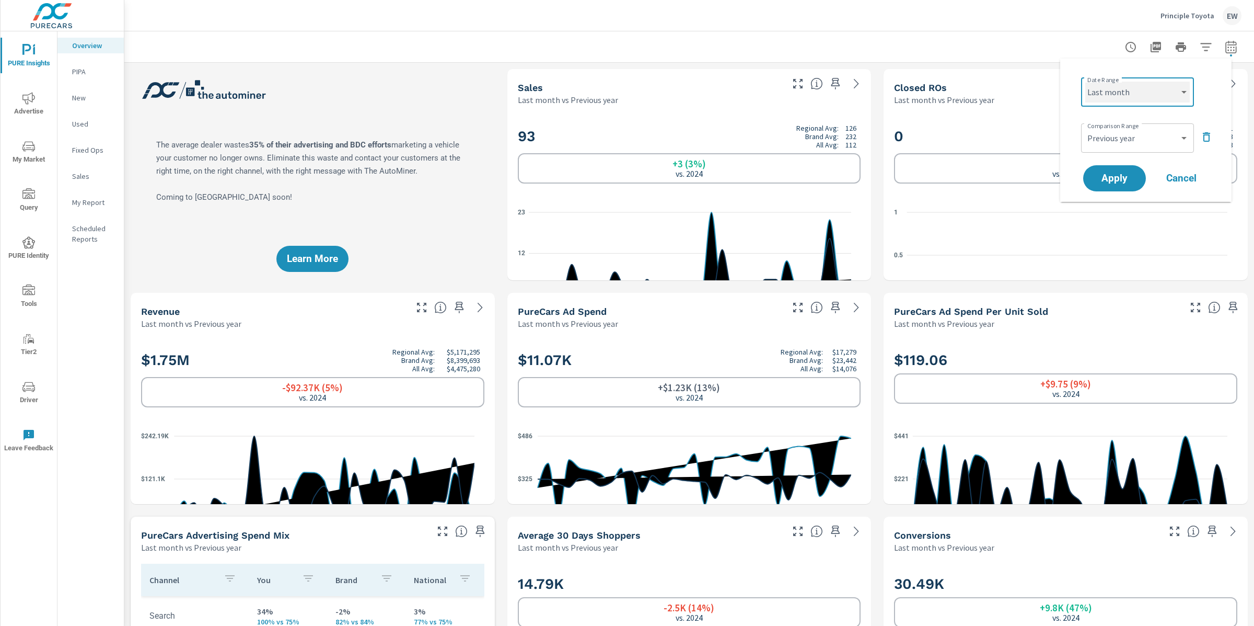
click at [1086, 82] on select "Custom Yesterday Last week Last 7 days Last 14 days Last 30 days Last 45 days L…" at bounding box center [1138, 92] width 105 height 21
select select "custom"
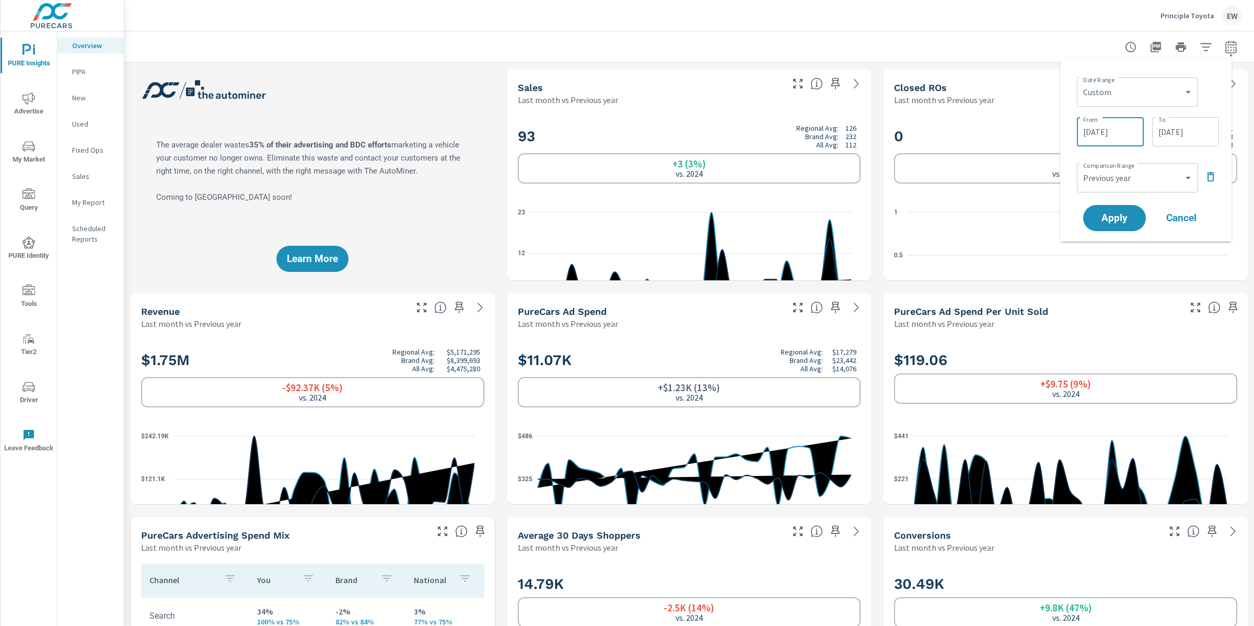
click at [1113, 141] on input "08/01/2025" at bounding box center [1110, 131] width 59 height 21
click at [985, 165] on button "button" at bounding box center [982, 165] width 13 height 13
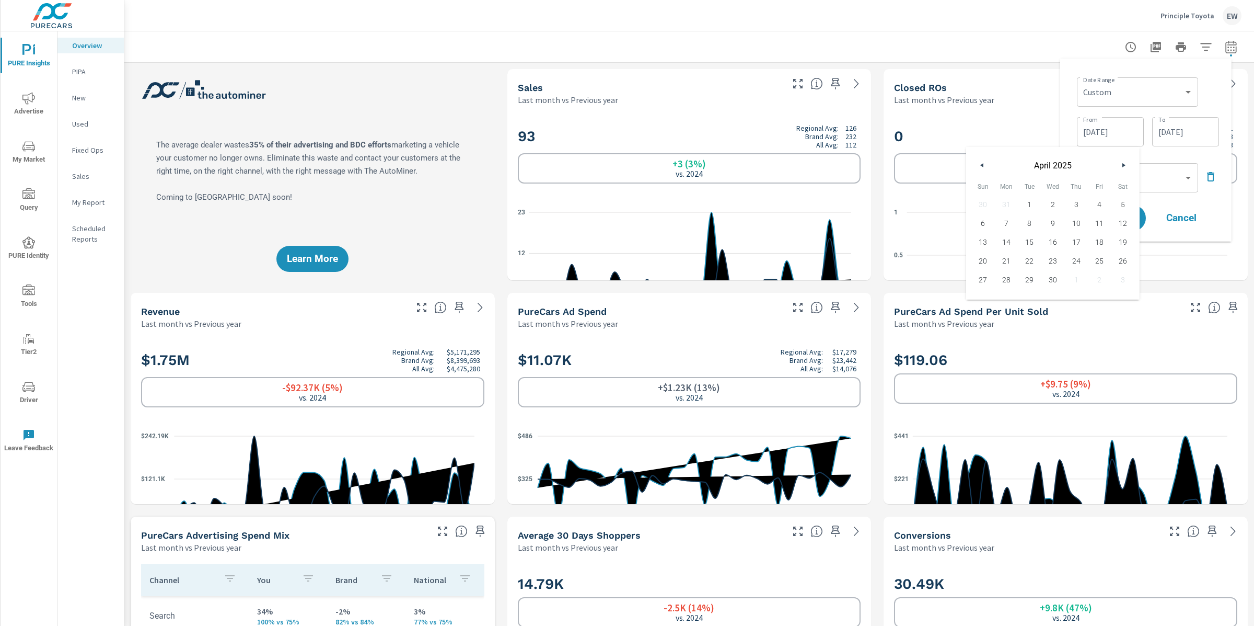
click at [985, 165] on button "button" at bounding box center [982, 165] width 13 height 13
click at [1055, 202] on span "1" at bounding box center [1054, 205] width 24 height 14
type input "01/01/2025"
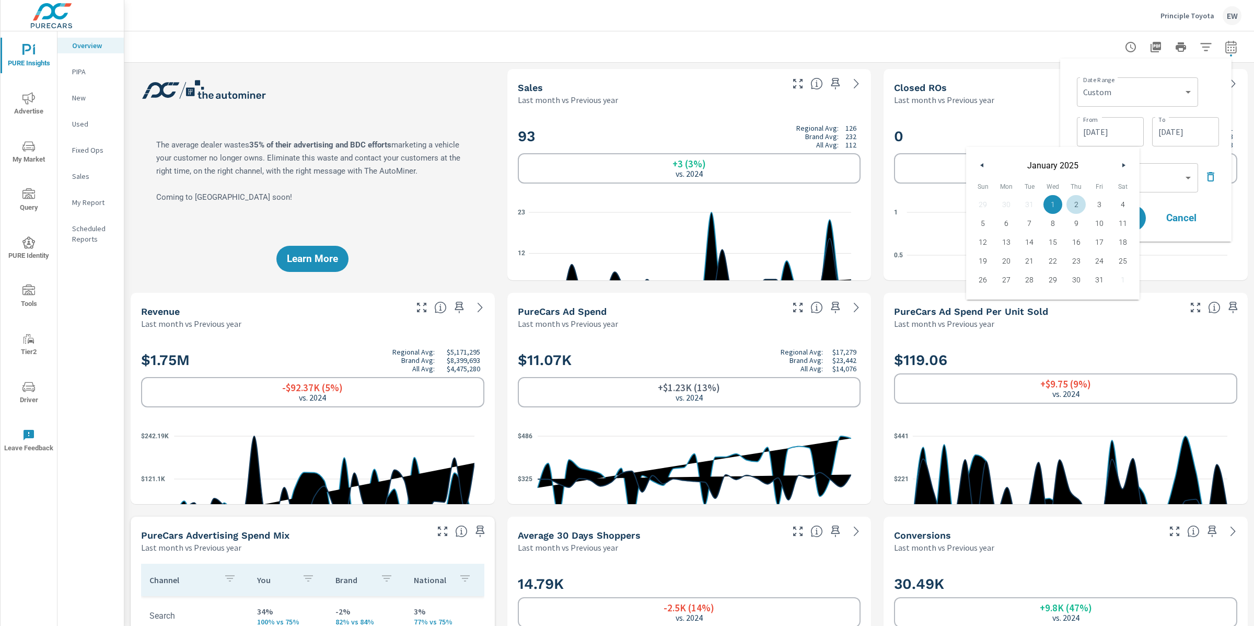
click at [1208, 163] on div "Date Range Custom Yesterday Last week Last 7 days Last 14 days Last 30 days Las…" at bounding box center [1146, 150] width 155 height 166
click at [474, 314] on icon at bounding box center [480, 307] width 13 height 13
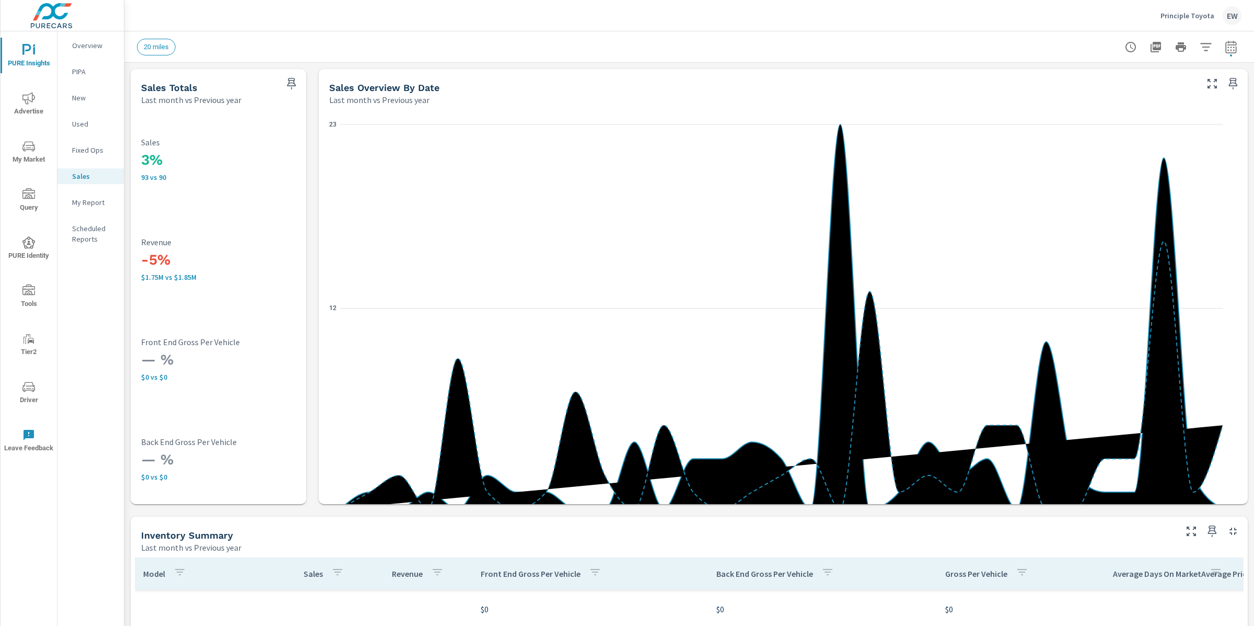
click at [310, 348] on div "Sales Totals Last month vs Previous year 3% 93 vs 90 Sales -5% $1.75M vs $1.85M…" at bounding box center [689, 622] width 1130 height 1118
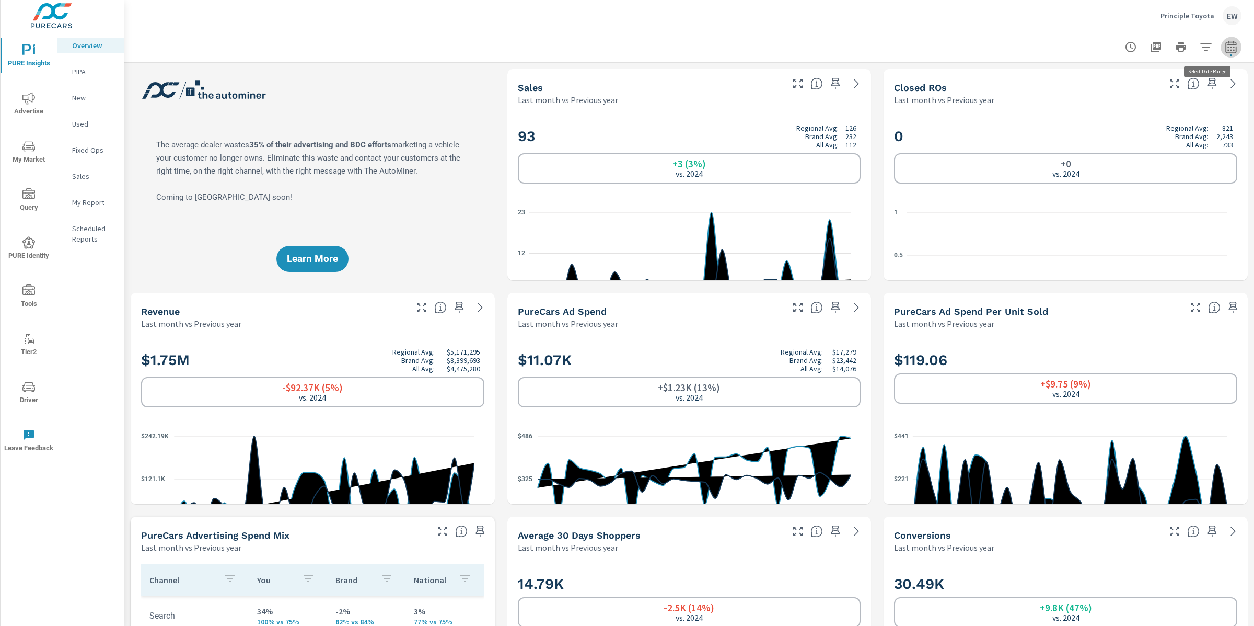
click at [1225, 45] on icon "button" at bounding box center [1231, 47] width 13 height 13
select select "Last month"
select select "Previous year"
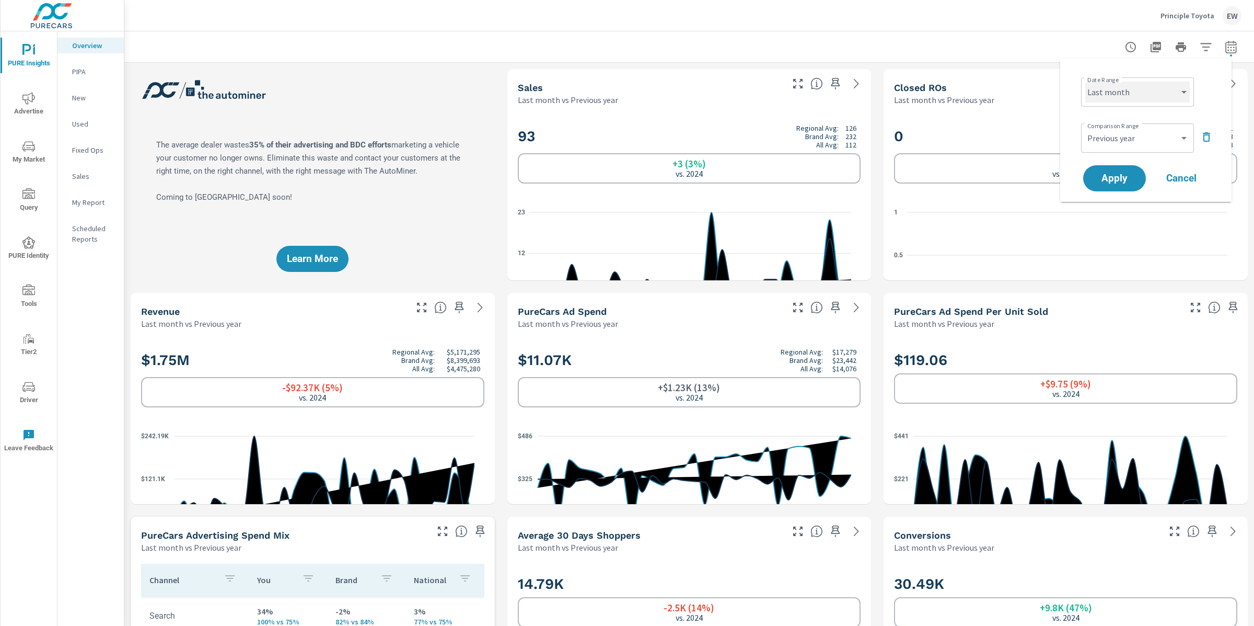
click at [1145, 88] on select "Custom Yesterday Last week Last 7 days Last 14 days Last 30 days Last 45 days L…" at bounding box center [1138, 92] width 105 height 21
click at [1086, 82] on select "Custom Yesterday Last week Last 7 days Last 14 days Last 30 days Last 45 days L…" at bounding box center [1138, 92] width 105 height 21
select select "Year to date"
click at [1121, 143] on select "Custom Previous period Previous month Previous year" at bounding box center [1138, 138] width 105 height 21
click at [1086, 130] on select "Custom Previous period Previous month Previous year" at bounding box center [1138, 138] width 105 height 21
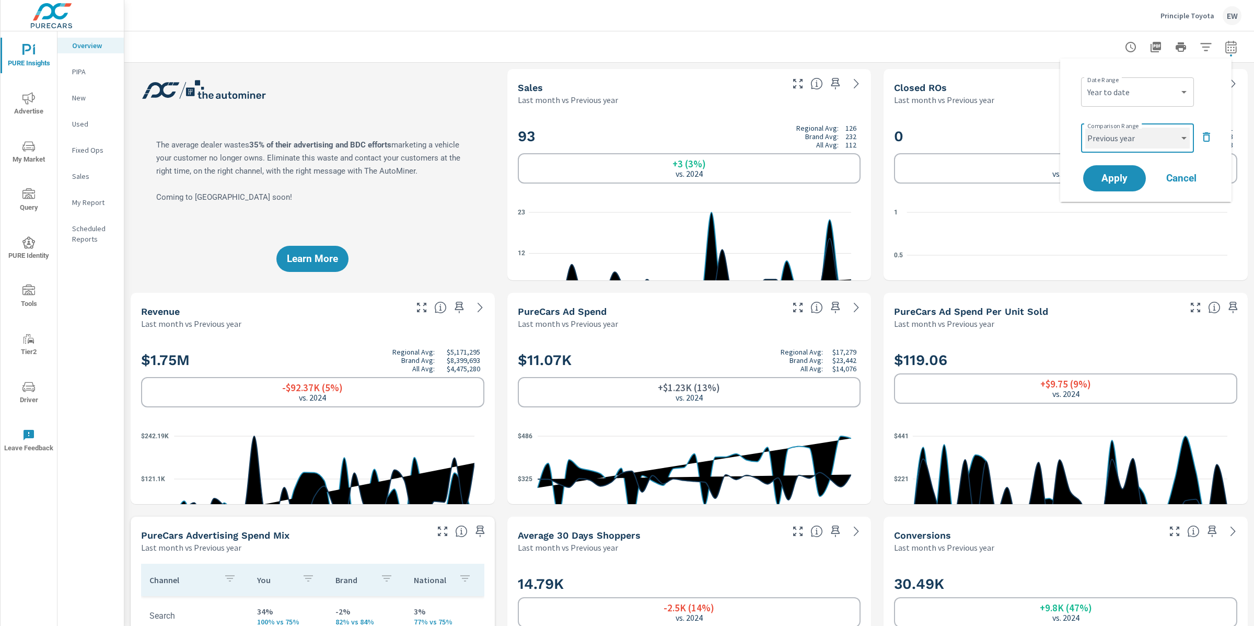
select select "custom"
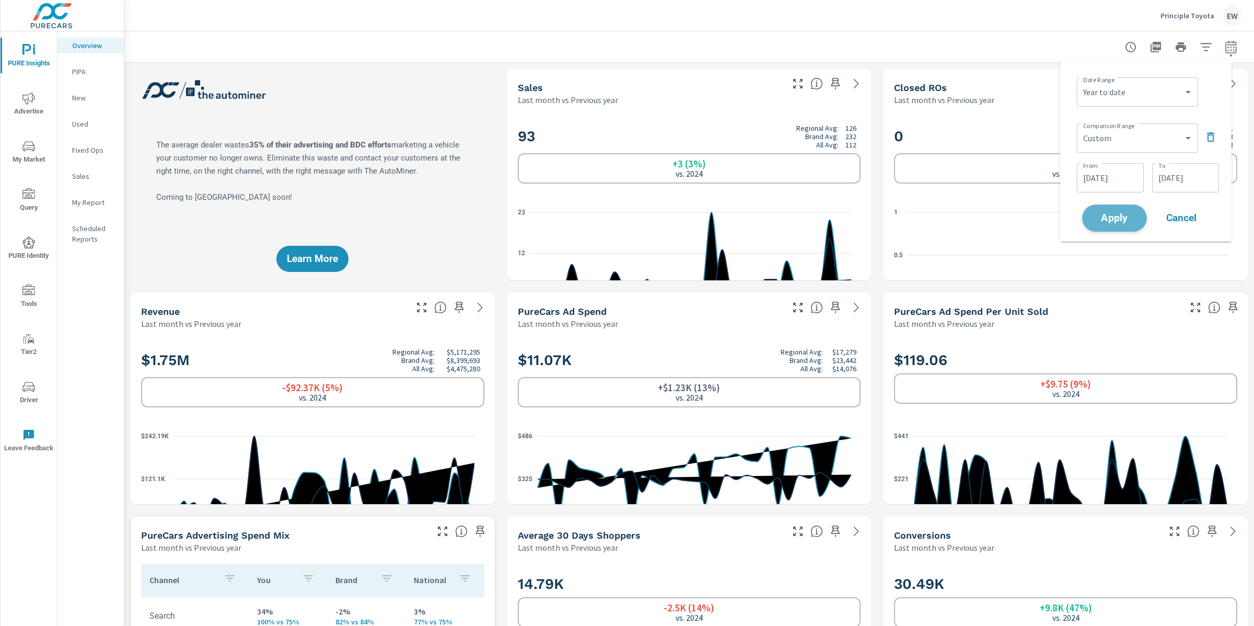
click at [1114, 223] on span "Apply" at bounding box center [1114, 218] width 43 height 10
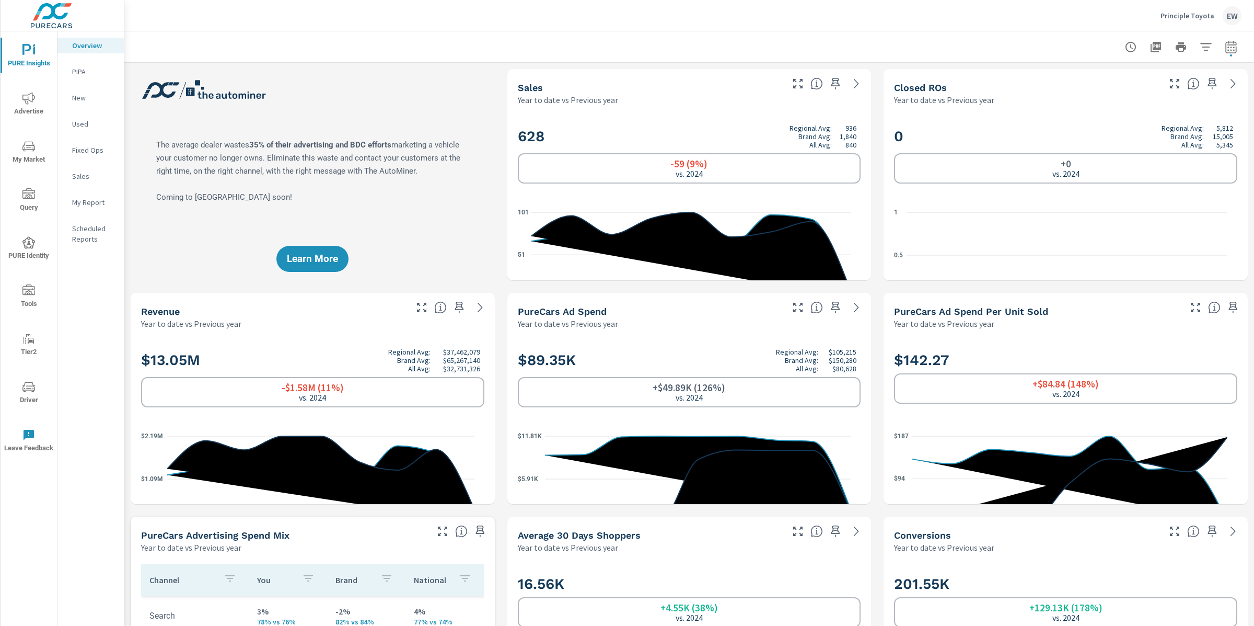
click at [486, 218] on div "Learn More" at bounding box center [313, 174] width 364 height 211
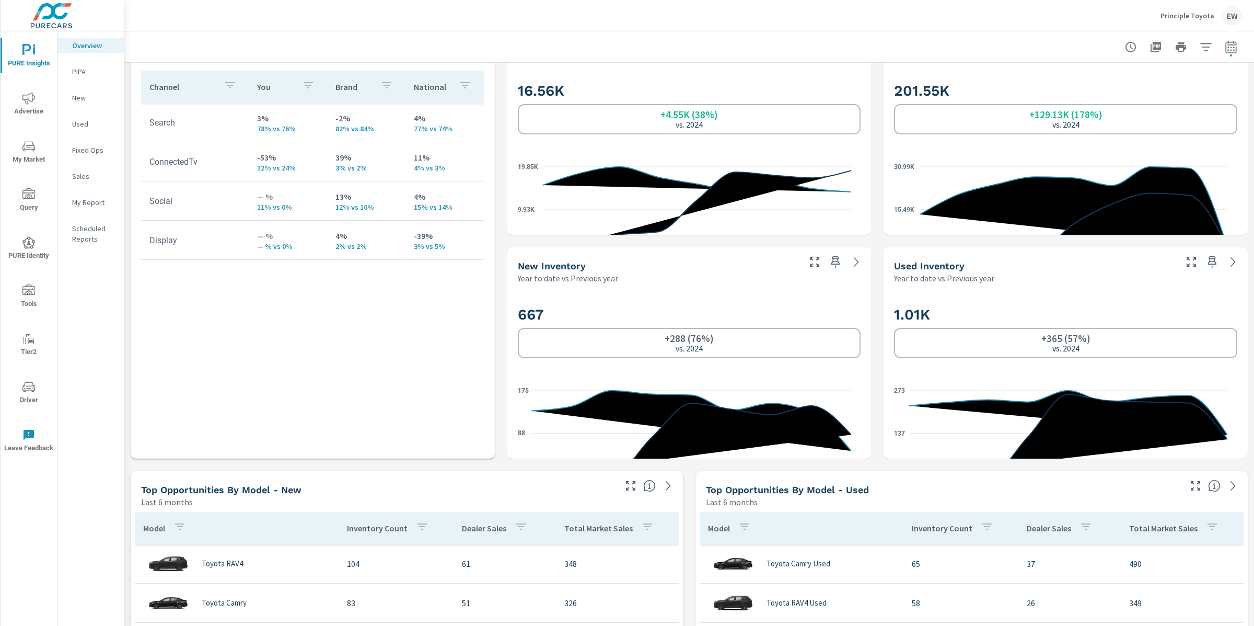
scroll to position [491, 0]
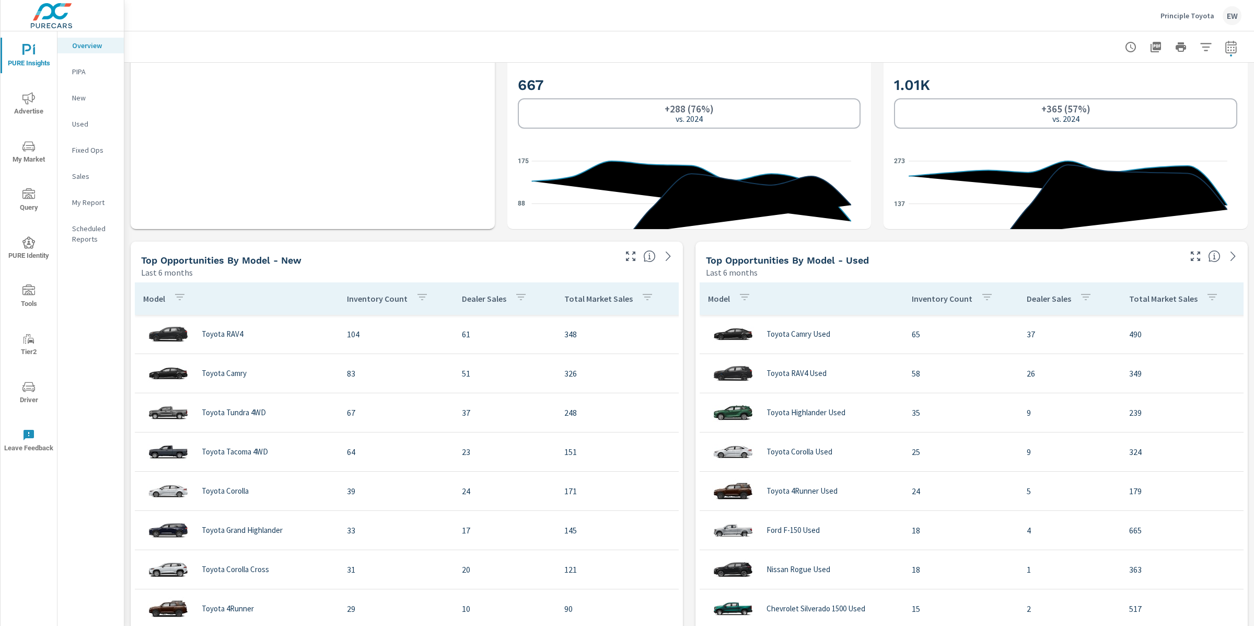
scroll to position [826, 0]
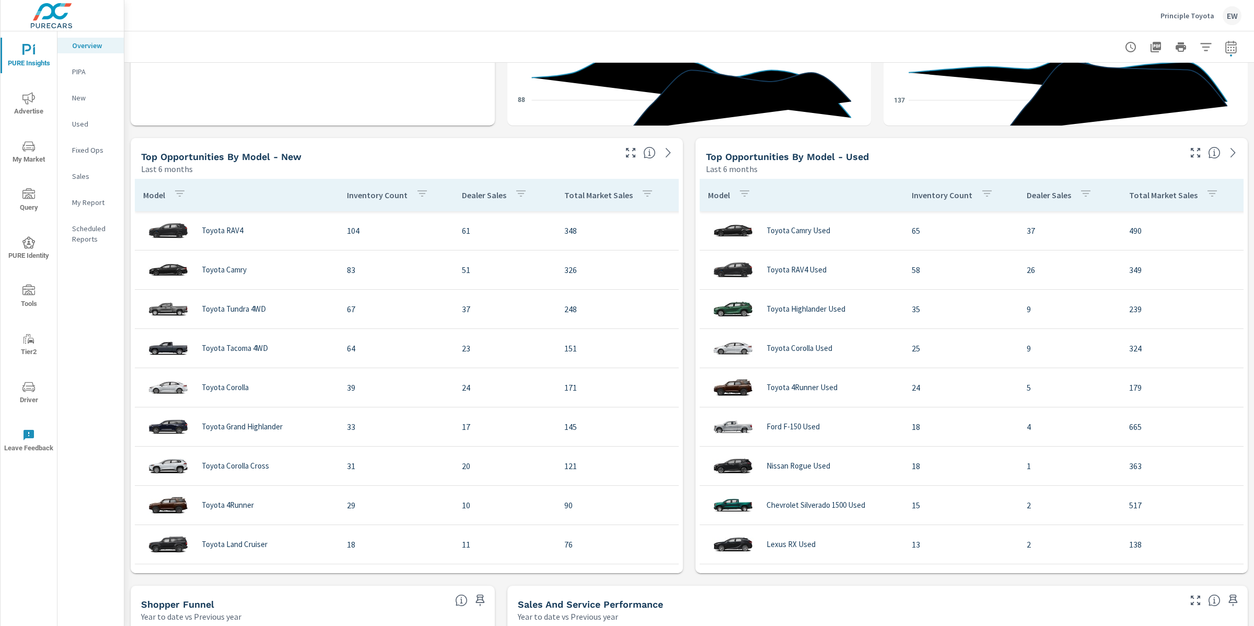
click at [493, 175] on div "Learn More The average dealer wastes 35% of their advertising and BDC efforts m…" at bounding box center [689, 355] width 1130 height 2237
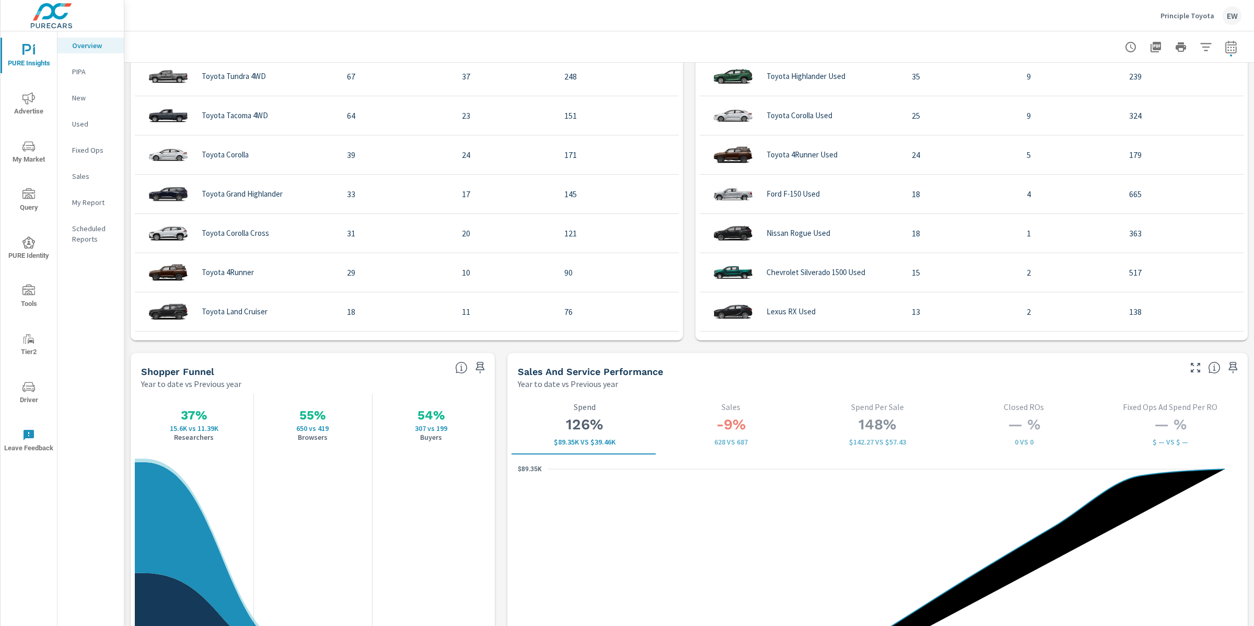
scroll to position [1065, 0]
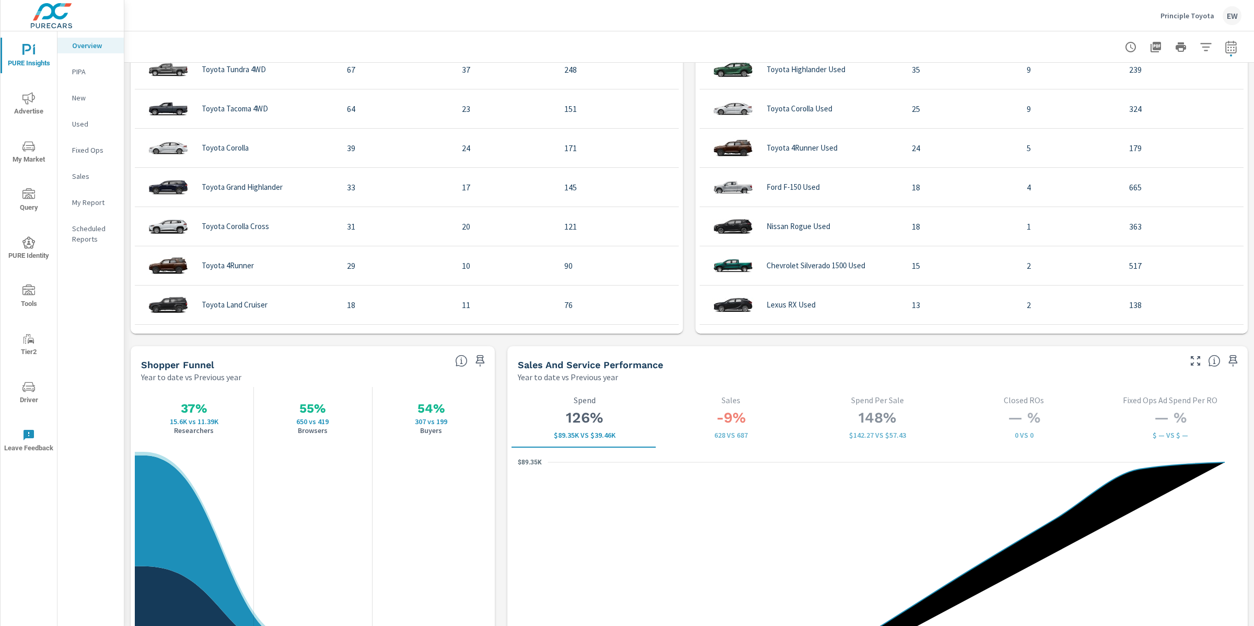
click at [495, 103] on div "Learn More The average dealer wastes 35% of their advertising and BDC efforts m…" at bounding box center [689, 116] width 1130 height 2237
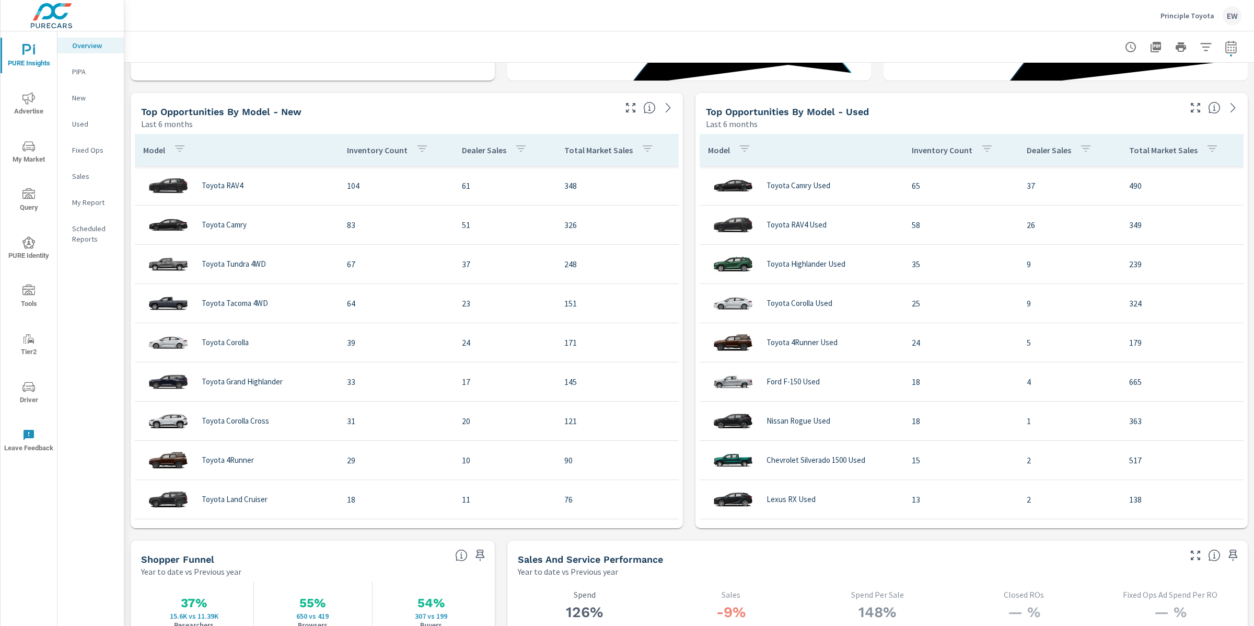
scroll to position [761, 0]
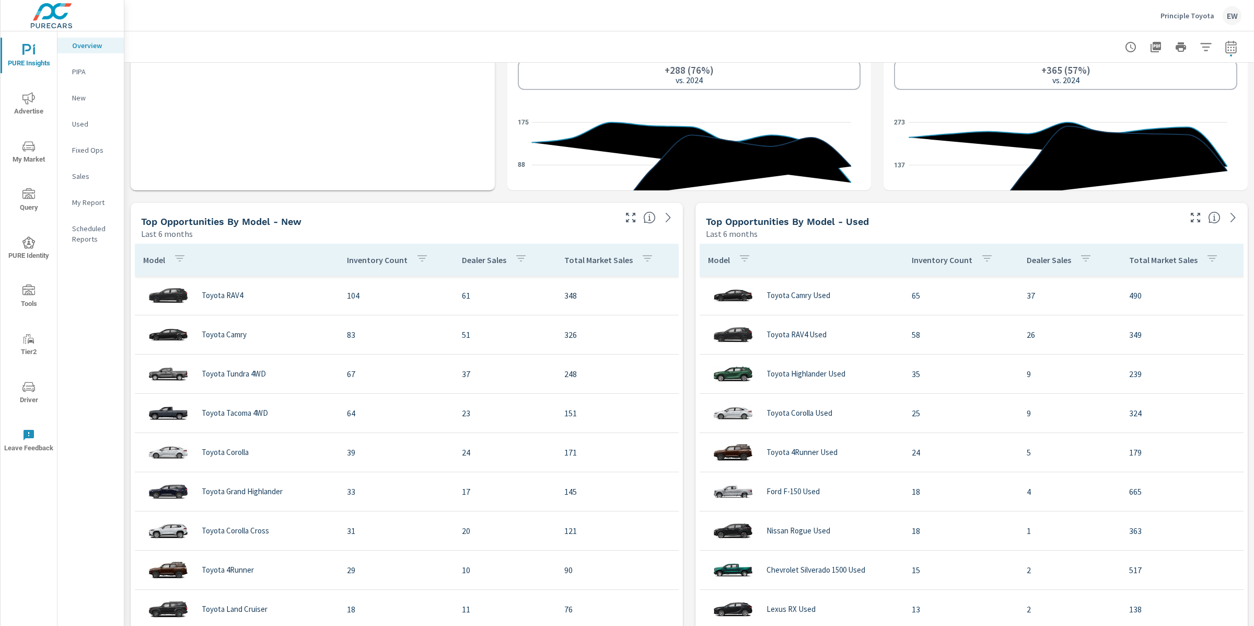
click at [496, 218] on div "Learn More The average dealer wastes 35% of their advertising and BDC efforts m…" at bounding box center [689, 420] width 1130 height 2237
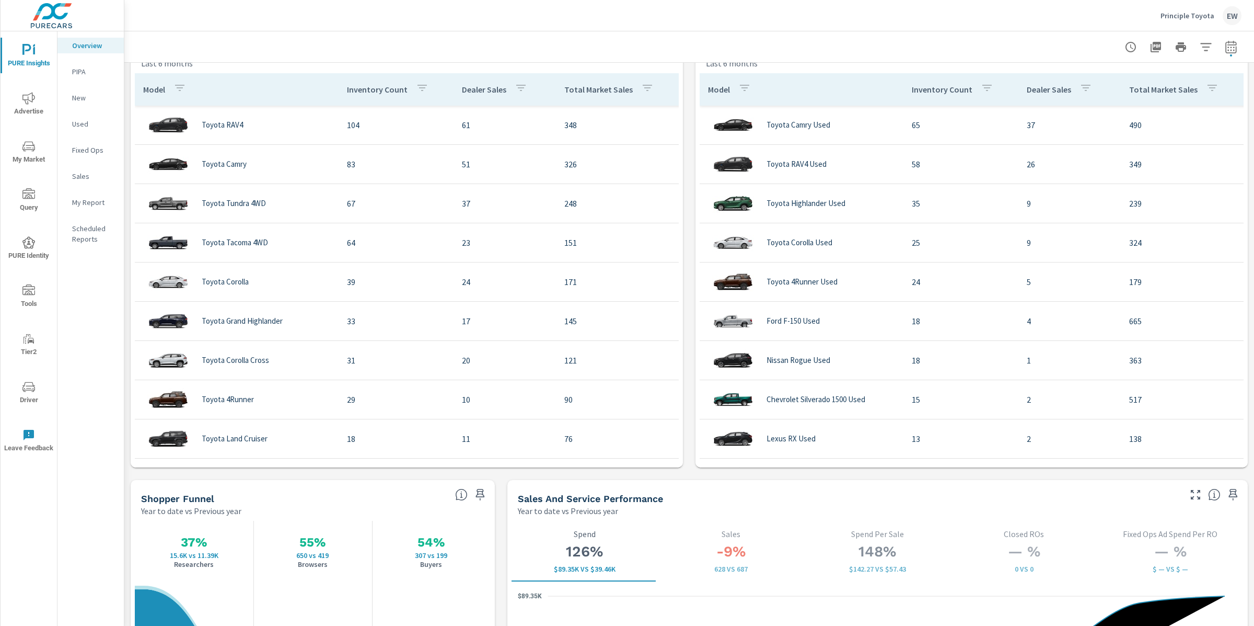
scroll to position [1040, 0]
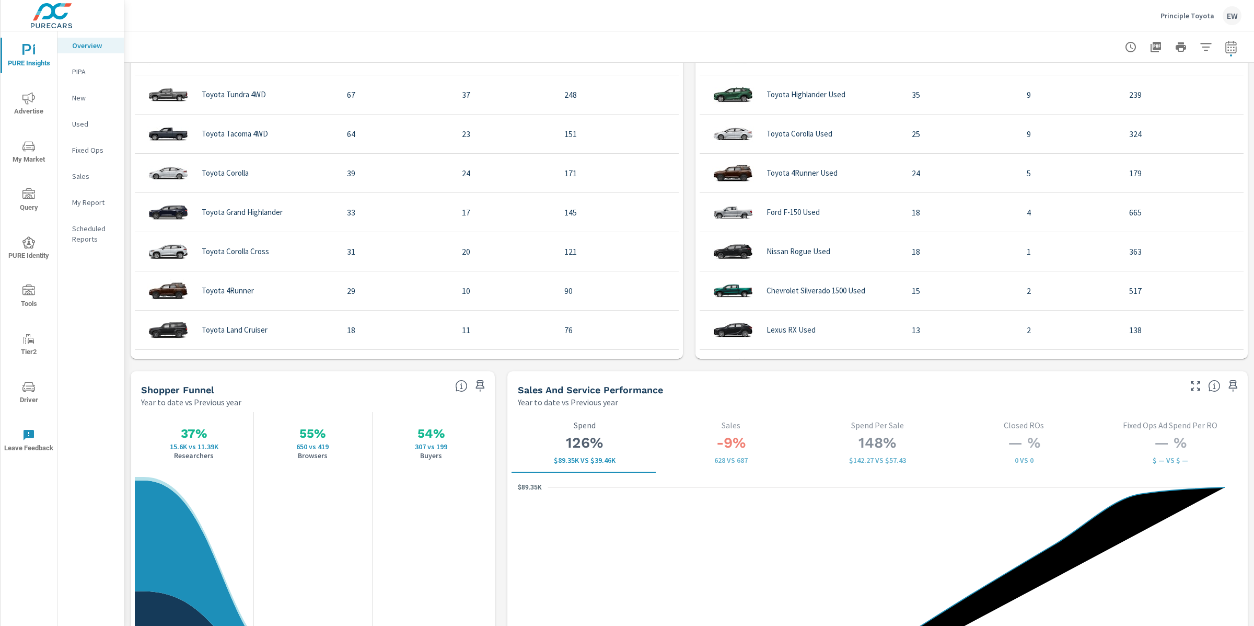
click at [128, 242] on div "Learn More The average dealer wastes 35% of their advertising and BDC efforts m…" at bounding box center [689, 141] width 1130 height 2237
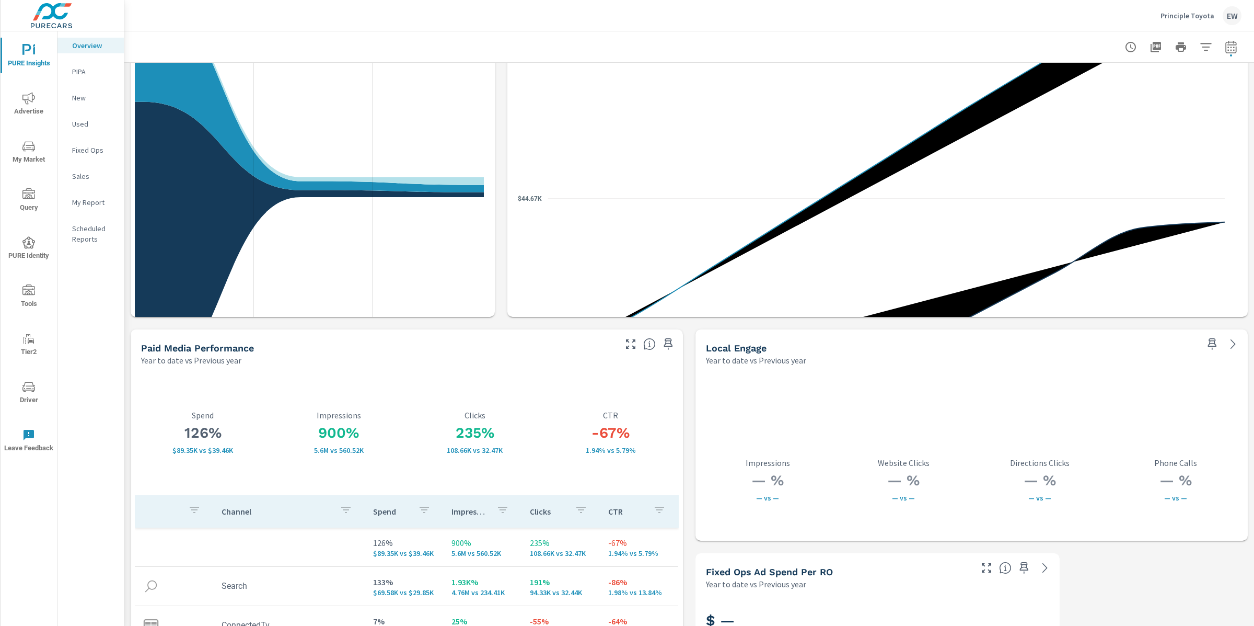
scroll to position [1531, 0]
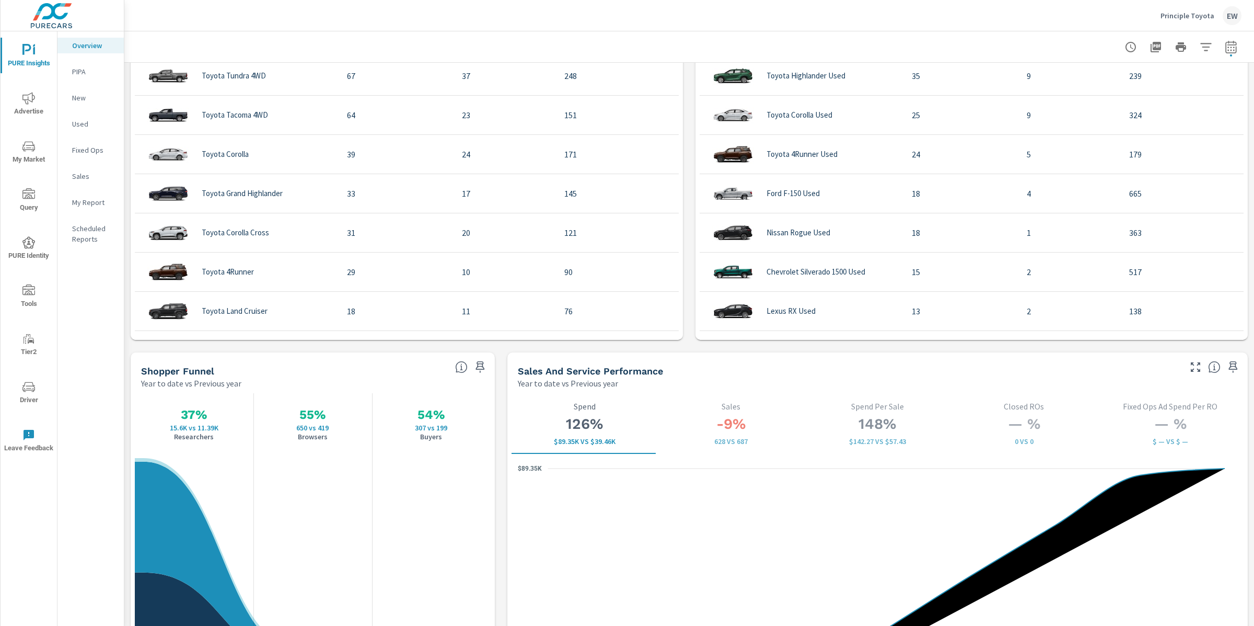
scroll to position [722, 0]
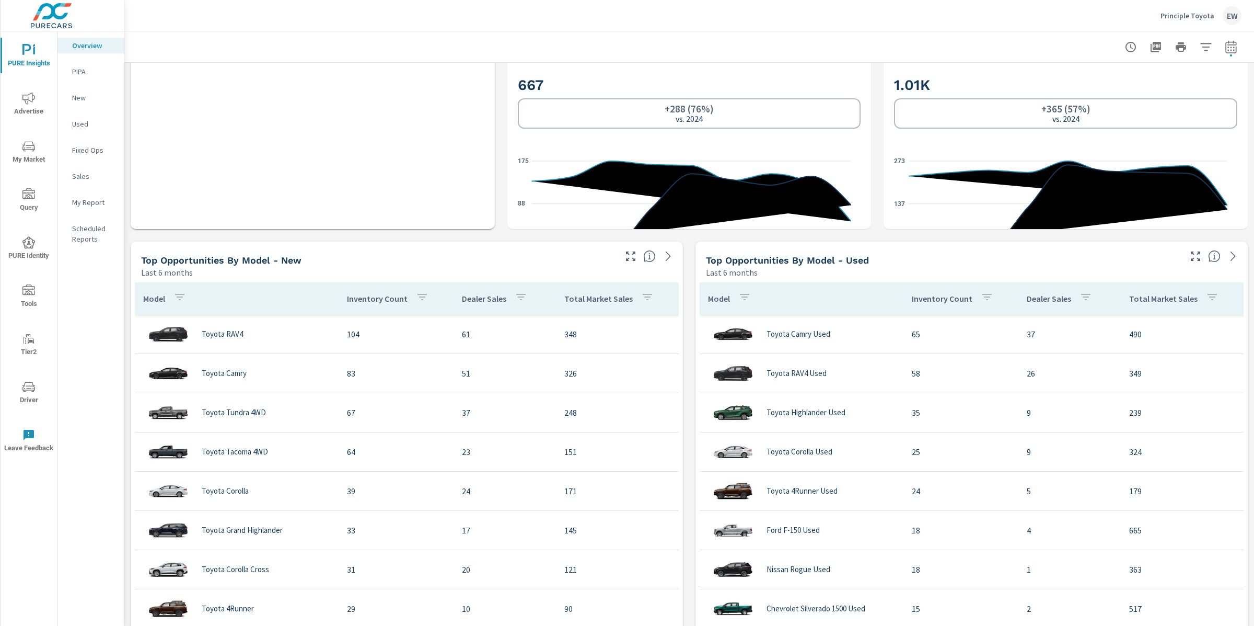
click at [130, 99] on div "Learn More The average dealer wastes 35% of their advertising and BDC efforts m…" at bounding box center [689, 458] width 1130 height 2237
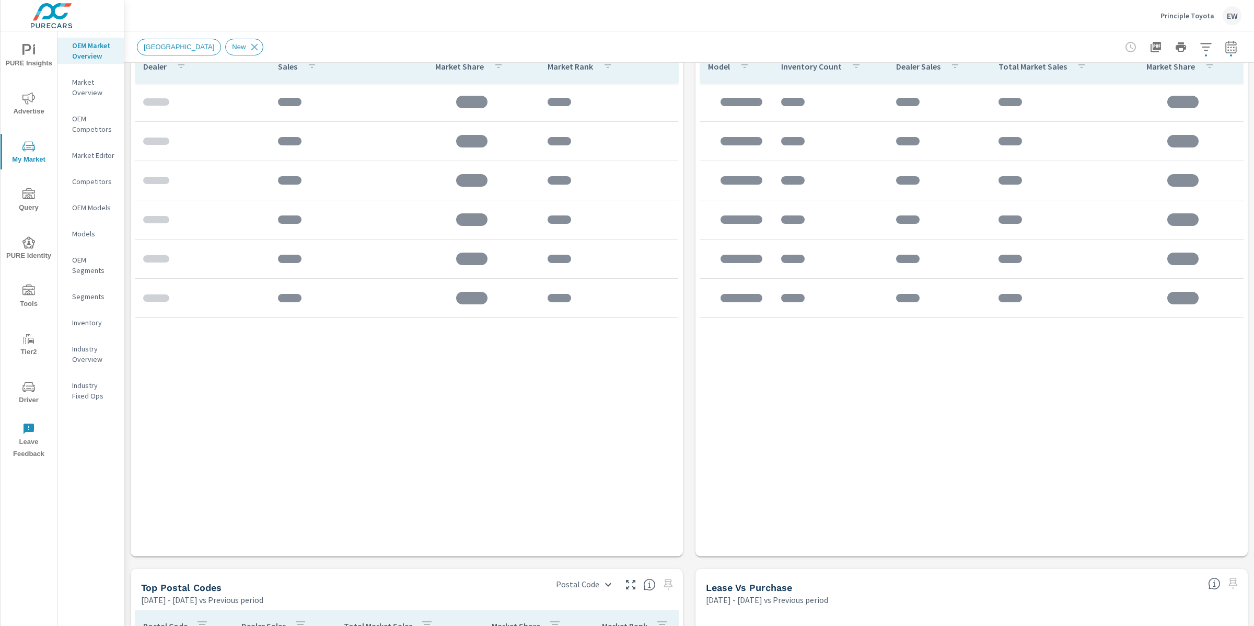
scroll to position [733, 0]
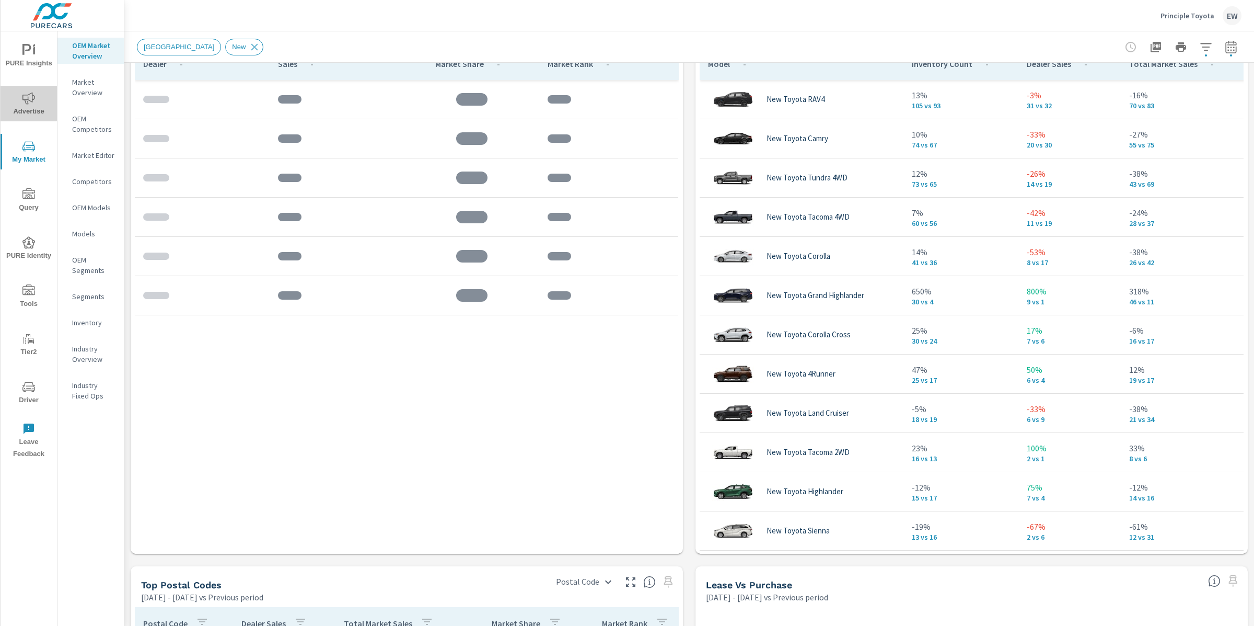
click at [29, 99] on icon "nav menu" at bounding box center [28, 98] width 13 height 12
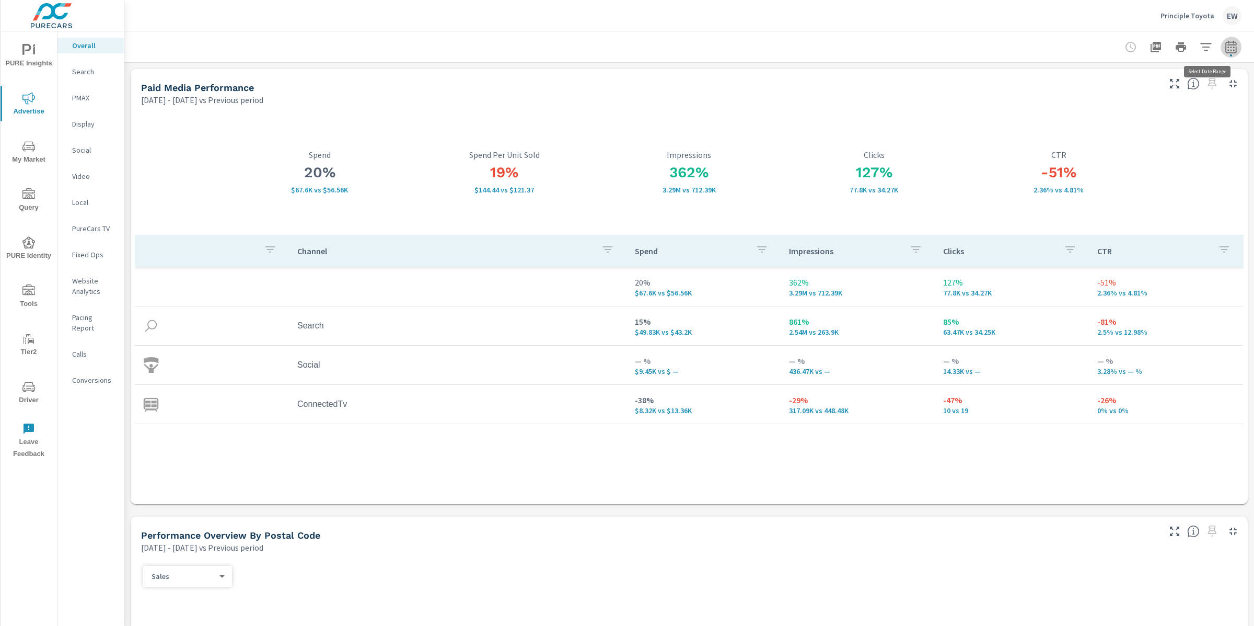
click at [1225, 47] on icon "button" at bounding box center [1231, 47] width 13 height 13
select select "Previous period"
click at [1116, 97] on select "Custom Yesterday Last week Last 7 days Last 14 days Last 30 days Last 45 days L…" at bounding box center [1137, 92] width 113 height 21
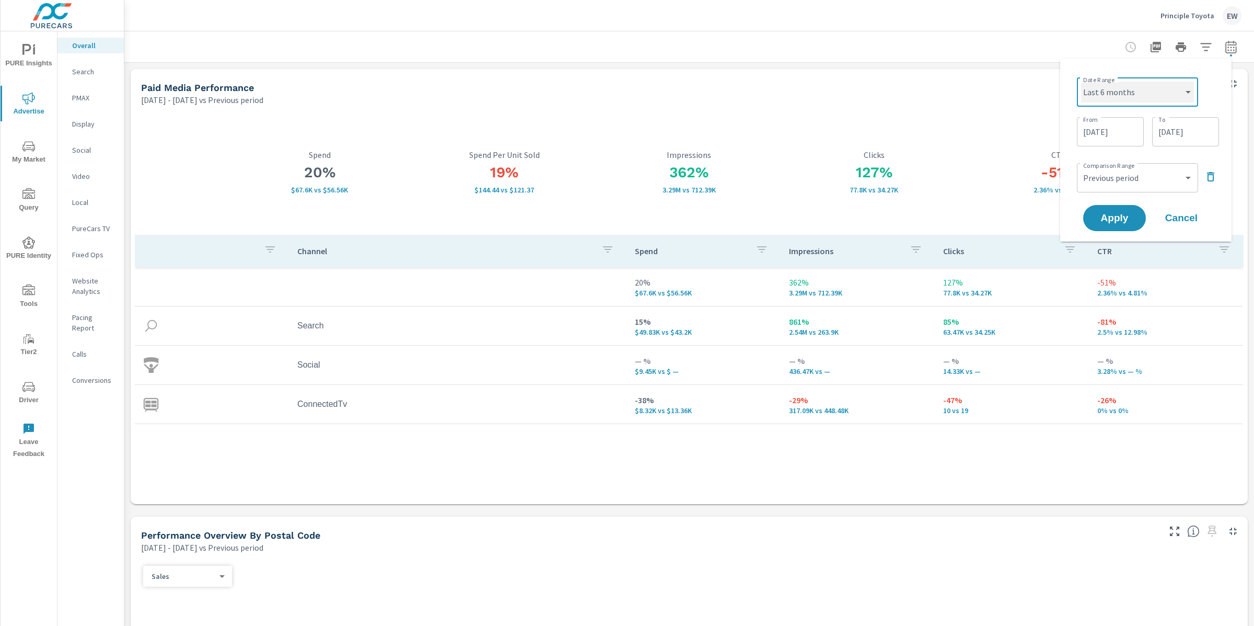
click at [1081, 82] on select "Custom [DATE] Last week Last 7 days Last 14 days Last 30 days Last 45 days Last…" at bounding box center [1137, 92] width 113 height 21
select select "Last 6 months"
click at [1111, 183] on span "Apply" at bounding box center [1114, 179] width 43 height 10
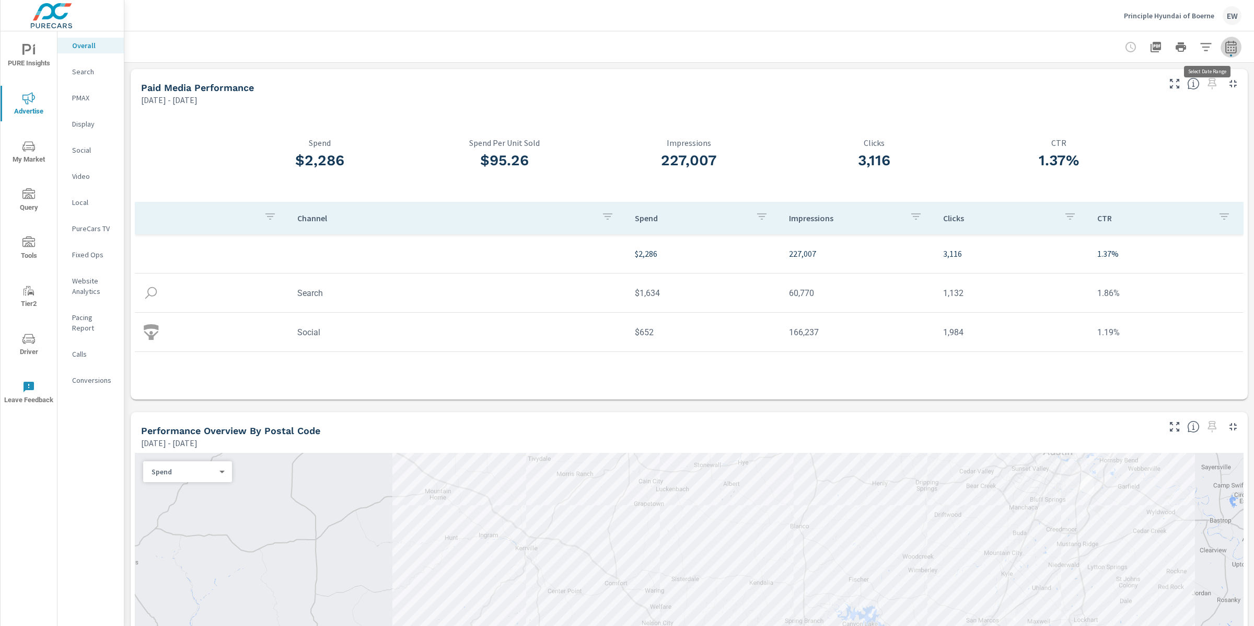
click at [1228, 47] on icon "button" at bounding box center [1231, 49] width 7 height 4
click at [1157, 94] on select "Custom [DATE] Last week Last 7 days Last 14 days Last 30 days Last 45 days Last…" at bounding box center [1137, 92] width 113 height 21
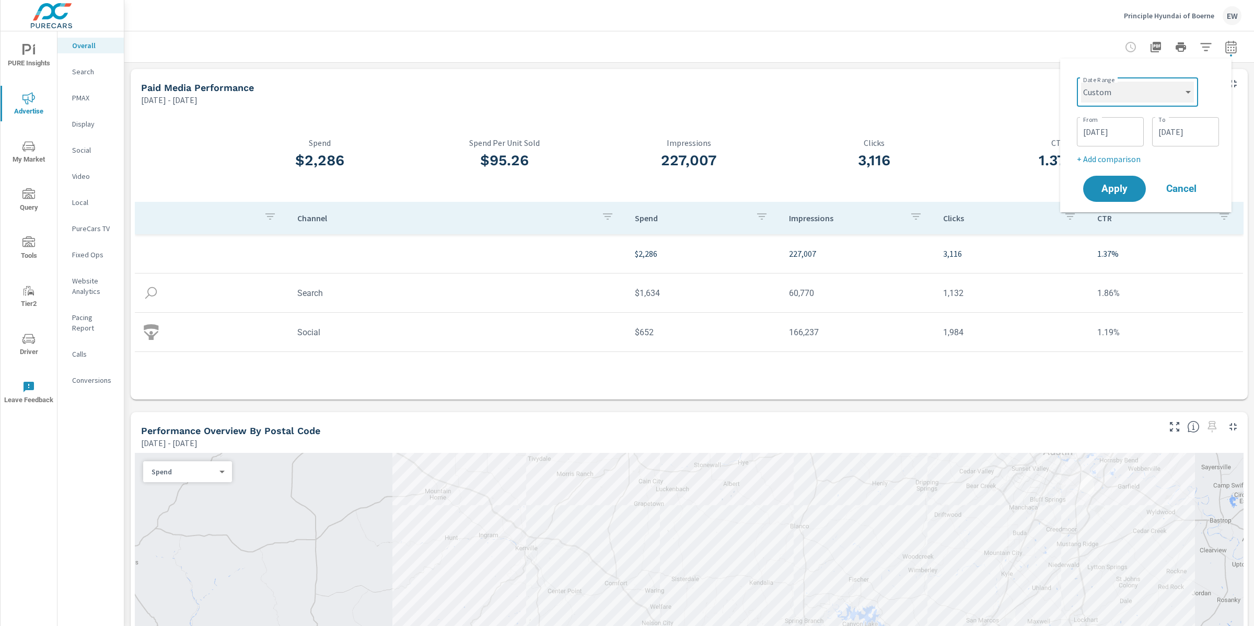
click at [1081, 82] on select "Custom Yesterday Last week Last 7 days Last 14 days Last 30 days Last 45 days L…" at bounding box center [1137, 92] width 113 height 21
click at [1139, 96] on select "Custom Yesterday Last week Last 7 days Last 14 days Last 30 days Last 45 days L…" at bounding box center [1137, 92] width 113 height 21
click at [1081, 82] on select "Custom Yesterday Last week Last 7 days Last 14 days Last 30 days Last 45 days L…" at bounding box center [1137, 92] width 113 height 21
select select "Last month"
click at [1110, 154] on span "Apply" at bounding box center [1114, 149] width 43 height 10
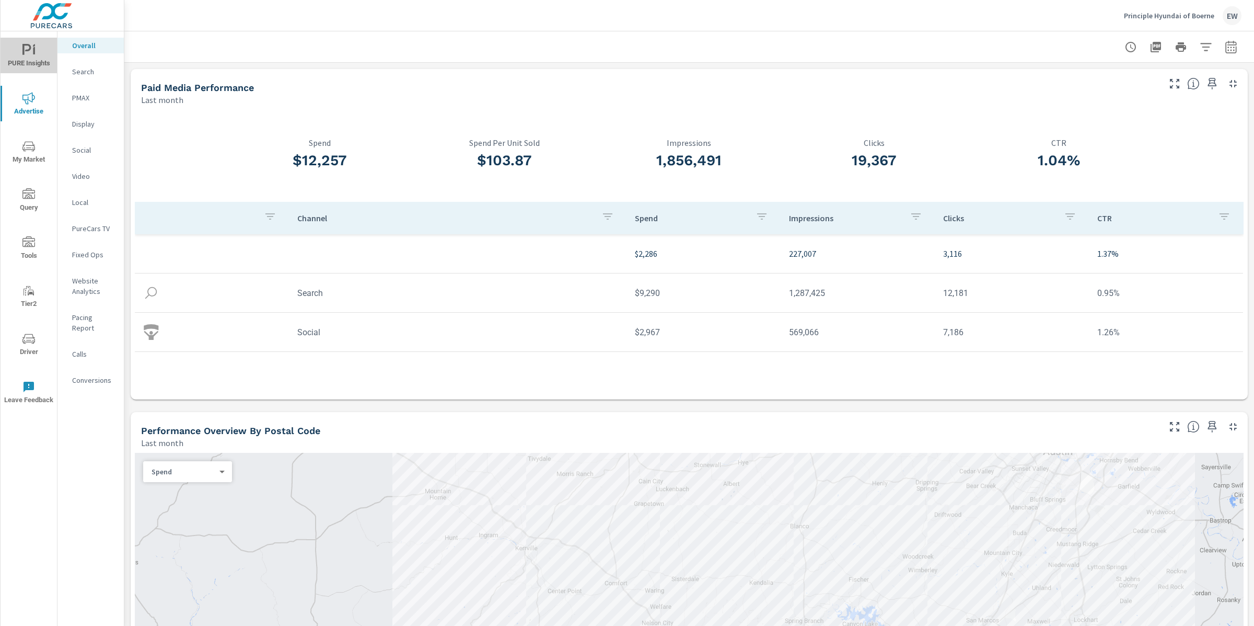
click at [32, 54] on span "PURE Insights" at bounding box center [29, 57] width 50 height 26
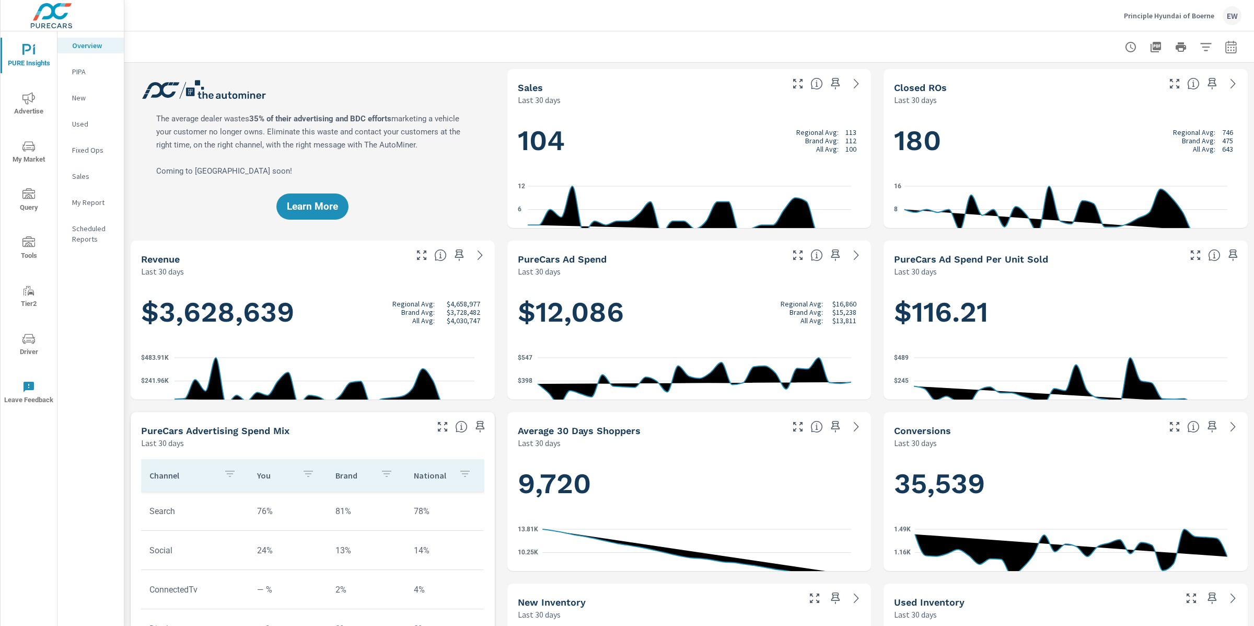
click at [1225, 47] on icon "button" at bounding box center [1231, 47] width 13 height 13
click at [1140, 90] on select "Custom Yesterday Last week Last 7 days Last 14 days Last 30 days Last 45 days L…" at bounding box center [1138, 92] width 105 height 21
click at [1086, 82] on select "Custom Yesterday Last week Last 7 days Last 14 days Last 30 days Last 45 days L…" at bounding box center [1138, 92] width 105 height 21
select select "Last month"
click at [1116, 154] on span "Apply" at bounding box center [1114, 149] width 43 height 10
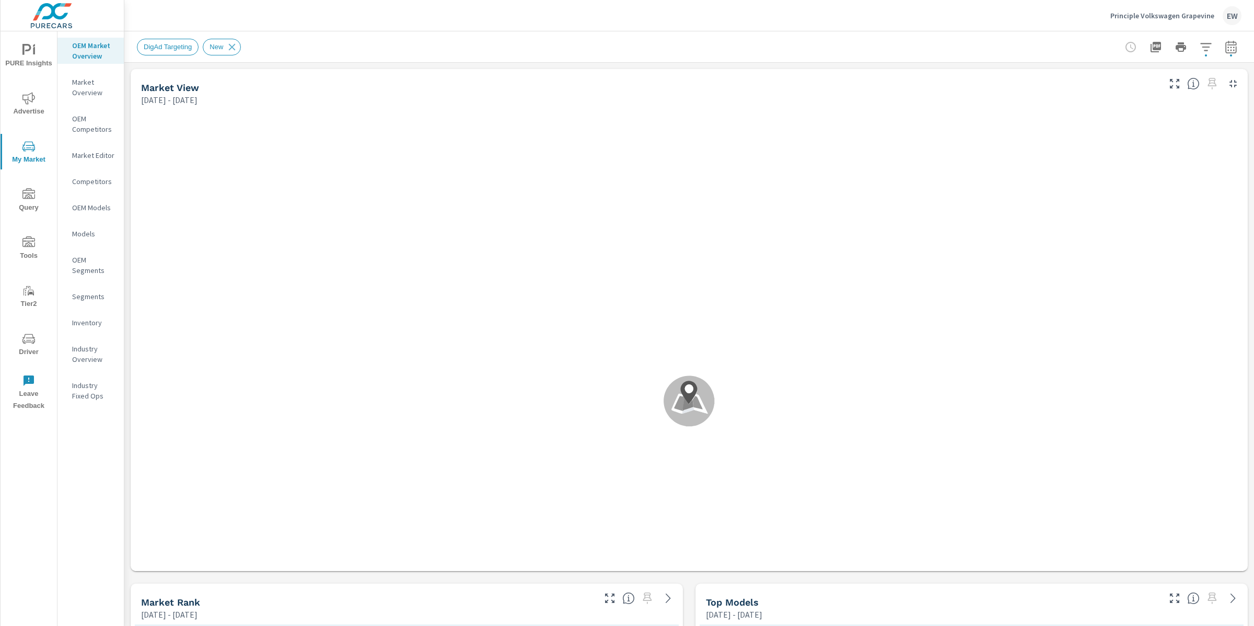
click at [116, 245] on nav "OEM Market Overview Market Overview OEM Competitors Market Editor Competitors O…" at bounding box center [90, 224] width 66 height 387
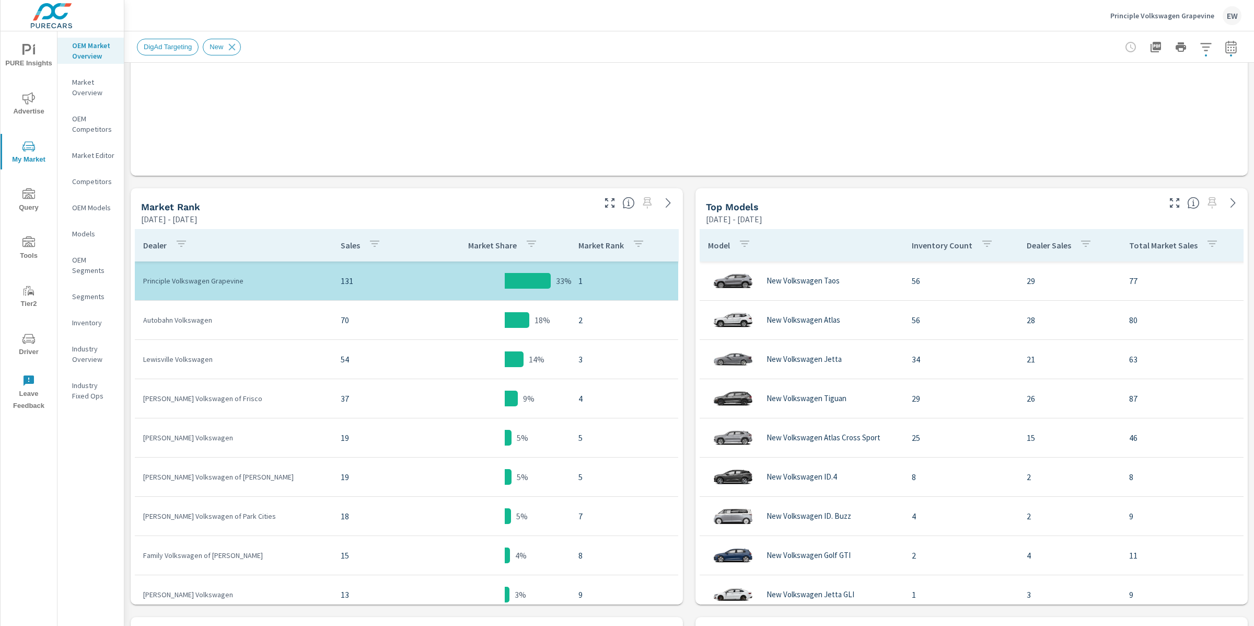
scroll to position [393, 0]
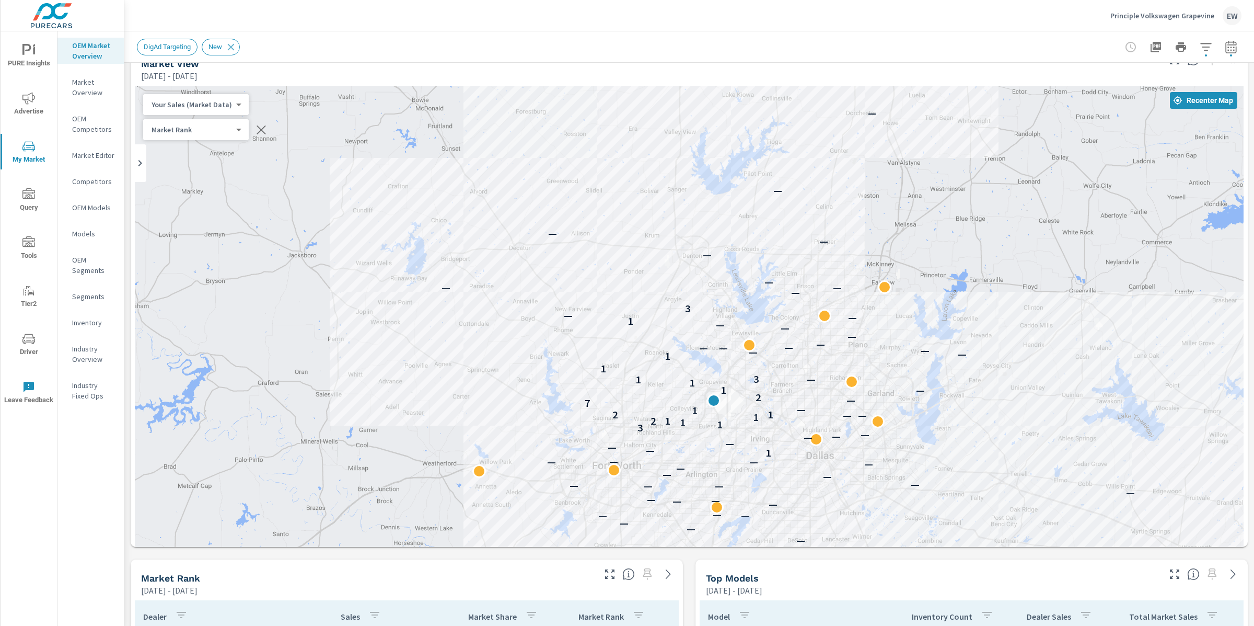
scroll to position [40, 0]
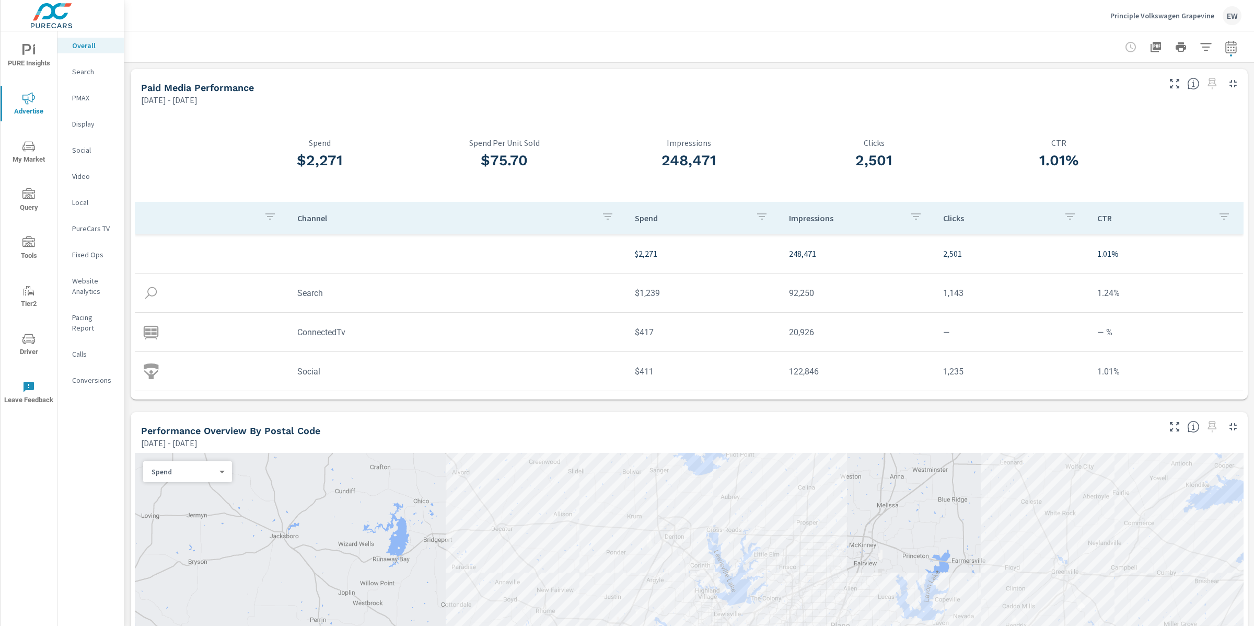
click at [1228, 47] on icon "button" at bounding box center [1231, 49] width 7 height 4
click at [1147, 91] on select "Custom Yesterday Last week Last 7 days Last 14 days Last 30 days Last 45 days L…" at bounding box center [1137, 92] width 113 height 21
click at [1081, 82] on select "Custom Yesterday Last week Last 7 days Last 14 days Last 30 days Last 45 days L…" at bounding box center [1137, 92] width 113 height 21
select select "Last month"
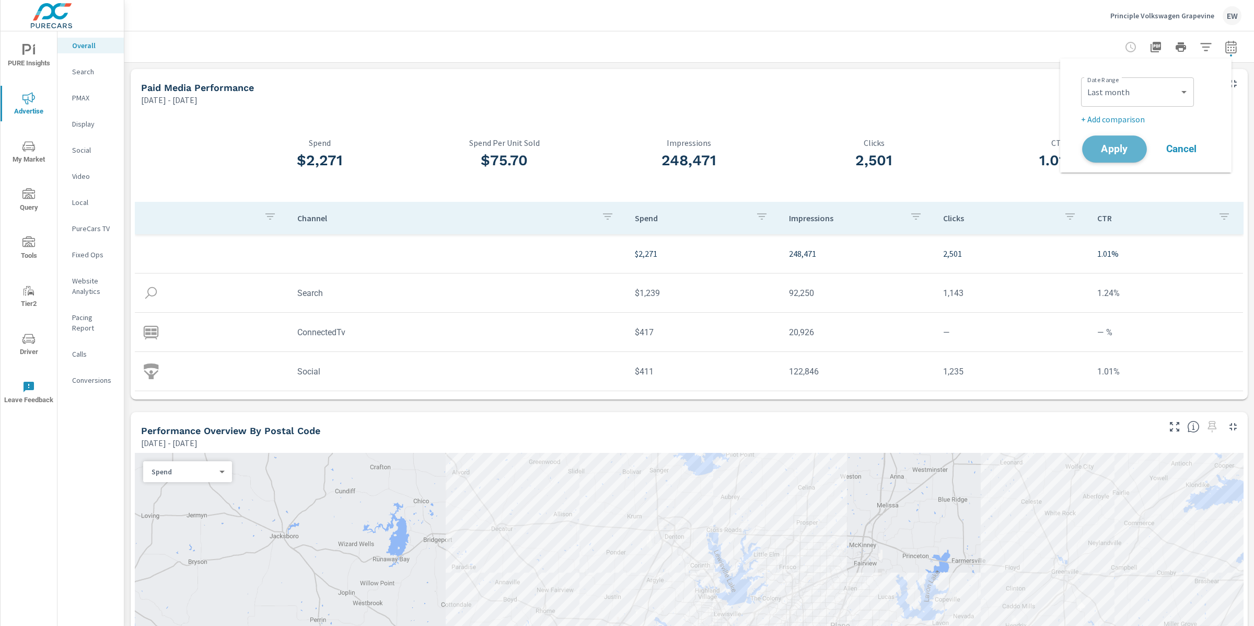
click at [1107, 154] on span "Apply" at bounding box center [1114, 149] width 43 height 10
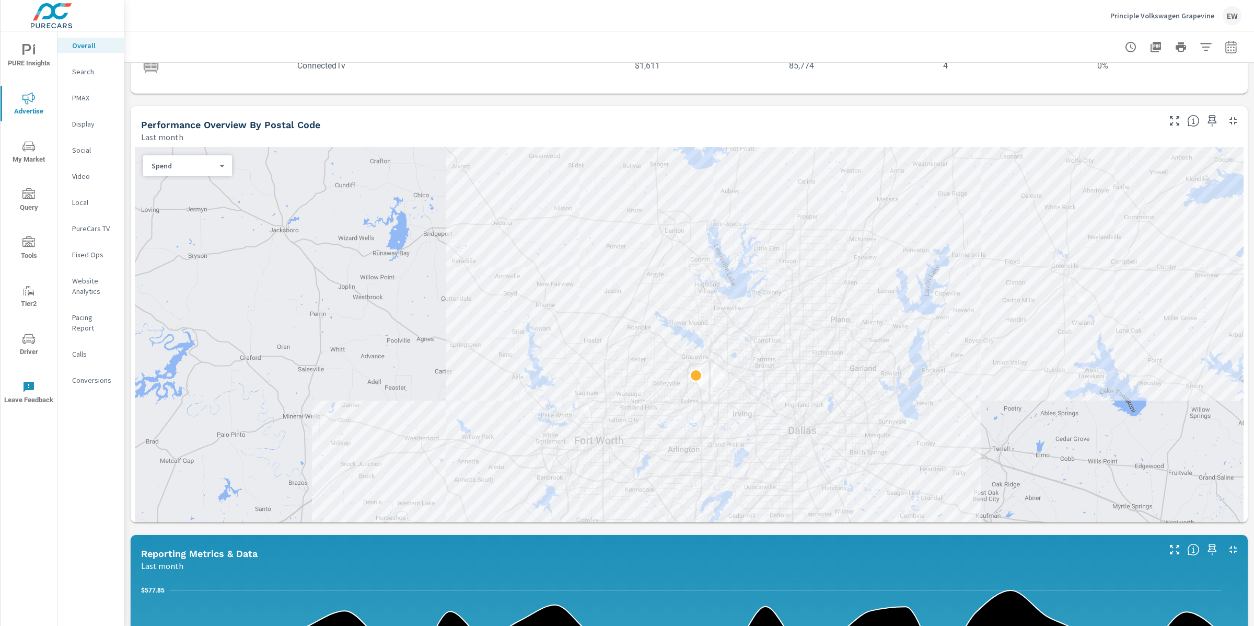
scroll to position [287, 0]
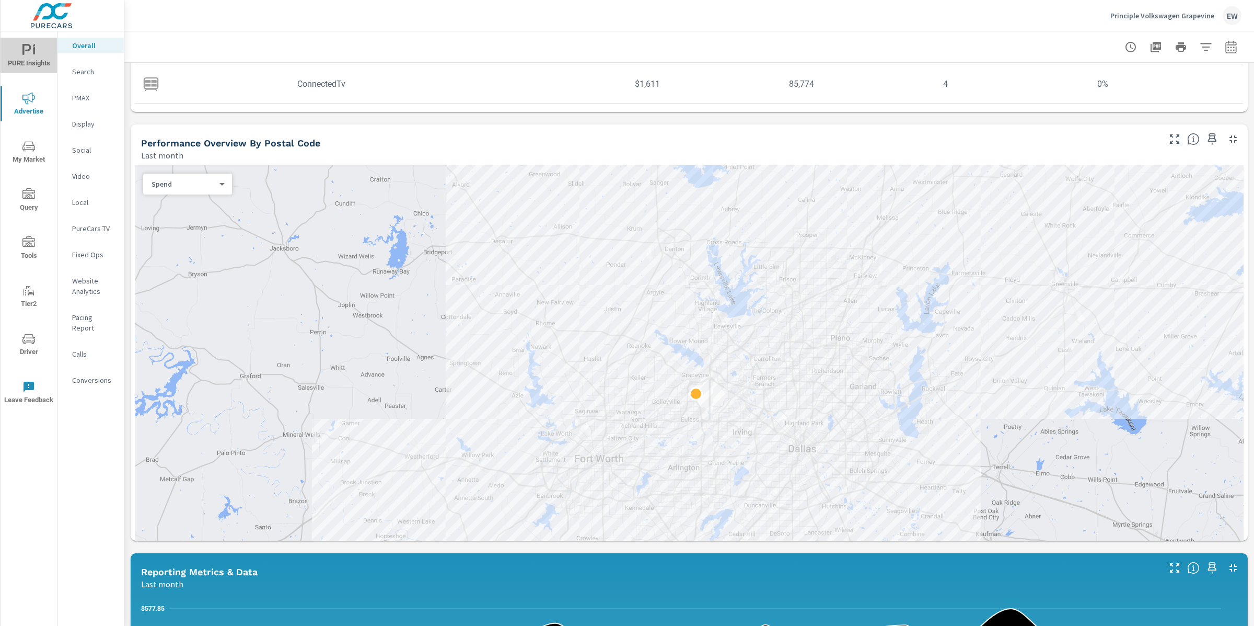
click at [16, 55] on span "PURE Insights" at bounding box center [29, 57] width 50 height 26
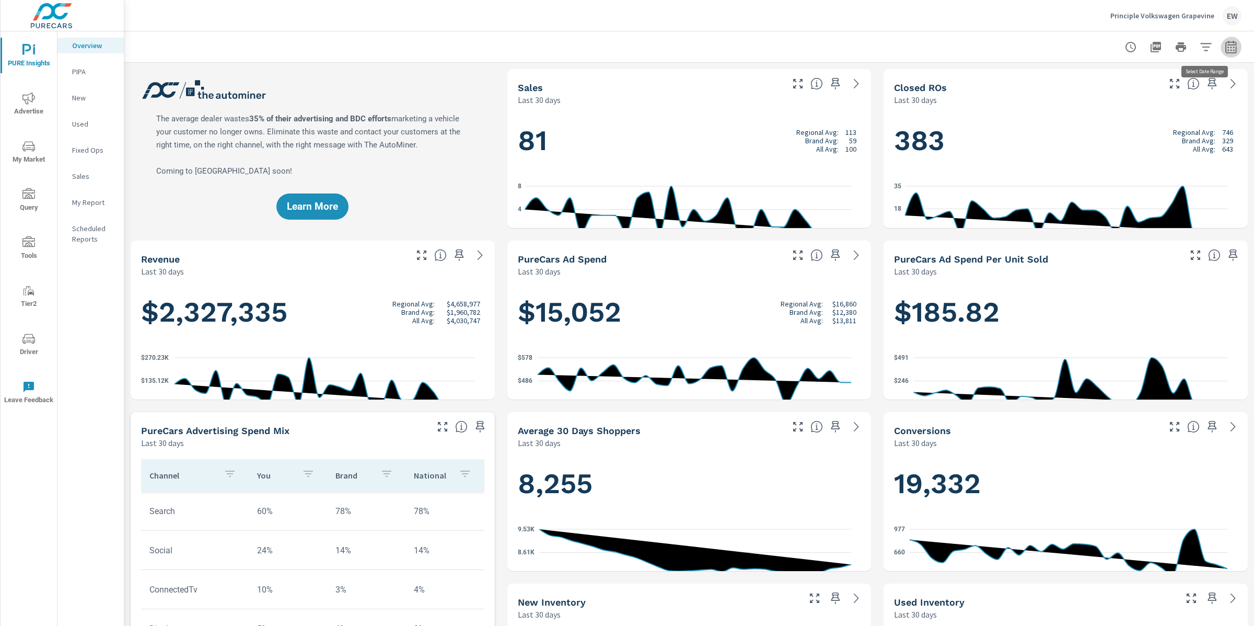
click at [1225, 45] on icon "button" at bounding box center [1231, 47] width 13 height 13
click at [1122, 98] on select "Custom Yesterday Last week Last 7 days Last 14 days Last 30 days Last 45 days L…" at bounding box center [1138, 92] width 105 height 21
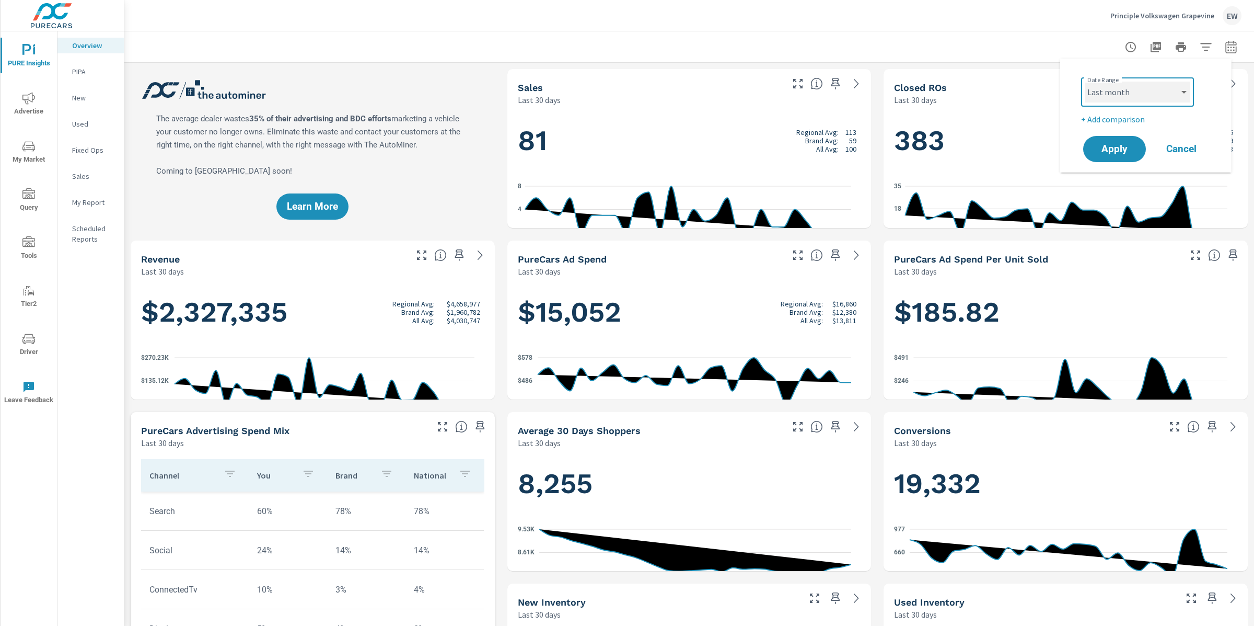
click at [1086, 82] on select "Custom Yesterday Last week Last 7 days Last 14 days Last 30 days Last 45 days L…" at bounding box center [1138, 92] width 105 height 21
select select "Last month"
click at [1113, 154] on span "Apply" at bounding box center [1114, 149] width 43 height 10
